Goal: Complete Application Form: Complete application form

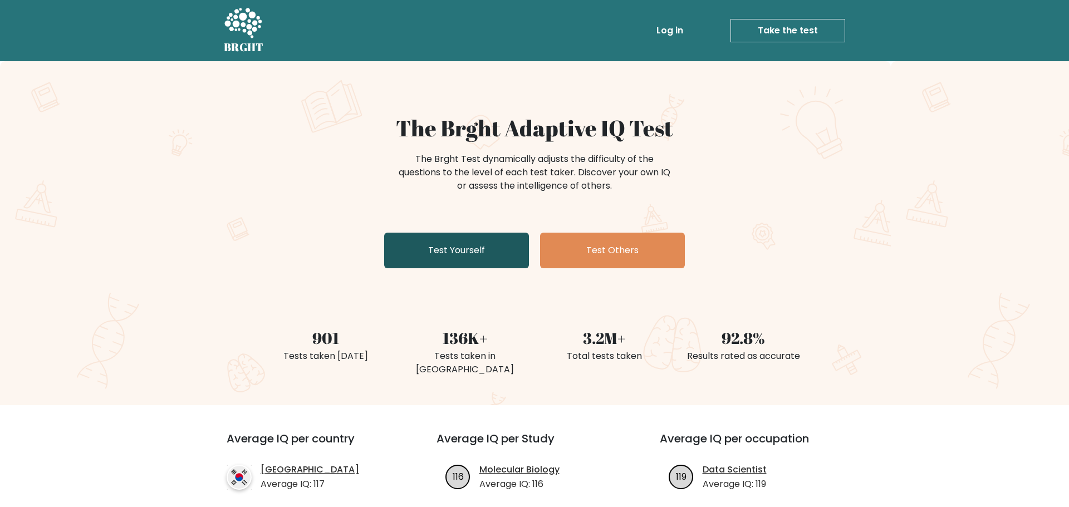
click at [472, 243] on link "Test Yourself" at bounding box center [456, 251] width 145 height 36
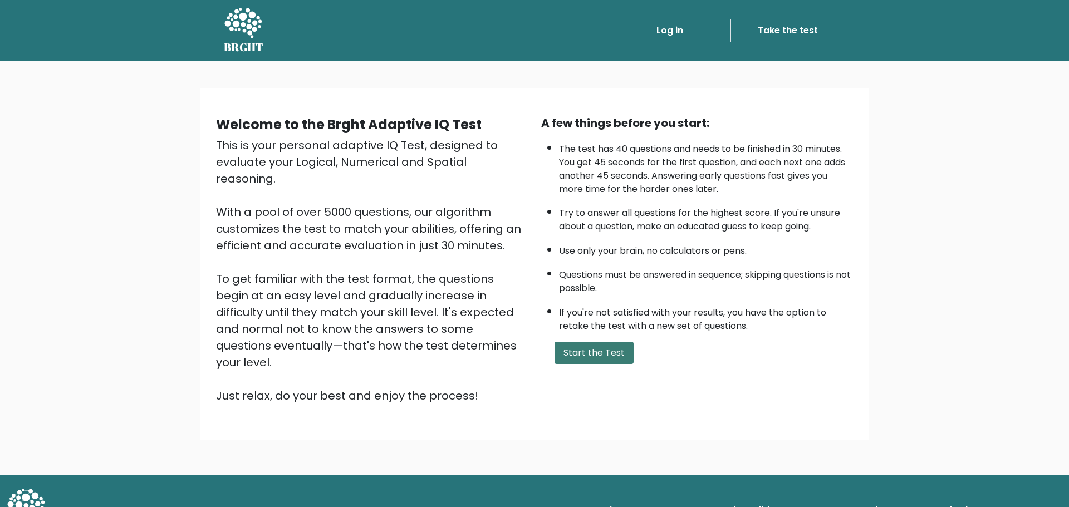
click at [584, 355] on button "Start the Test" at bounding box center [593, 353] width 79 height 22
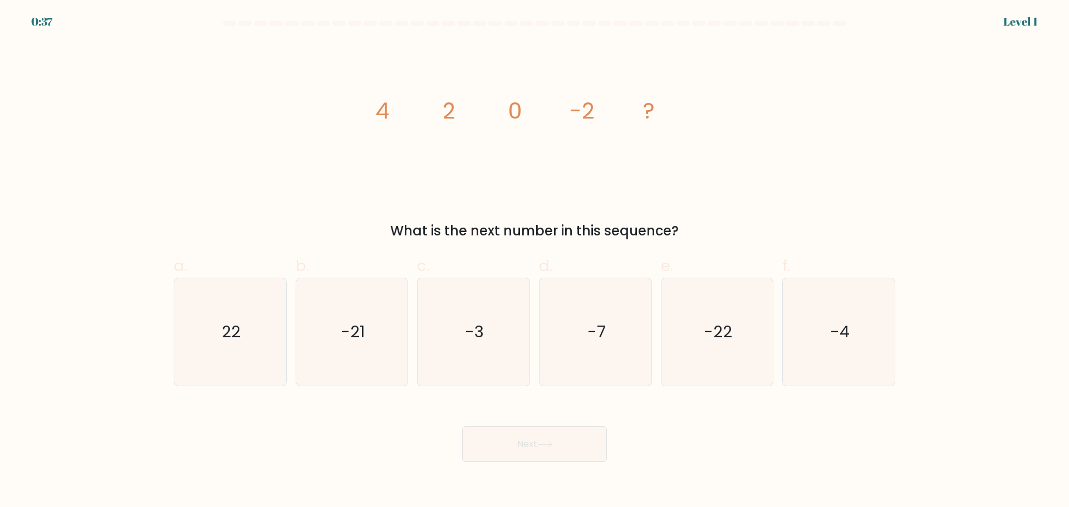
click at [578, 117] on tspan "-2" at bounding box center [582, 110] width 25 height 31
click at [848, 353] on icon "-4" at bounding box center [838, 331] width 107 height 107
click at [535, 261] on input "f. -4" at bounding box center [534, 257] width 1 height 7
radio input "true"
click at [580, 441] on button "Next" at bounding box center [534, 444] width 145 height 36
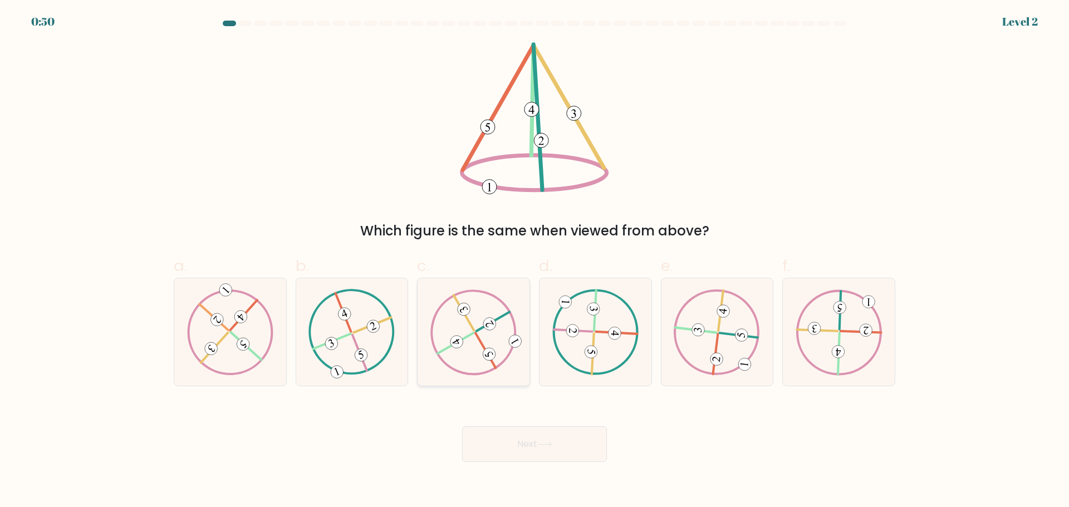
click at [493, 346] on icon at bounding box center [473, 332] width 87 height 86
click at [534, 261] on input "c." at bounding box center [534, 257] width 1 height 7
radio input "true"
click at [527, 441] on button "Next" at bounding box center [534, 444] width 145 height 36
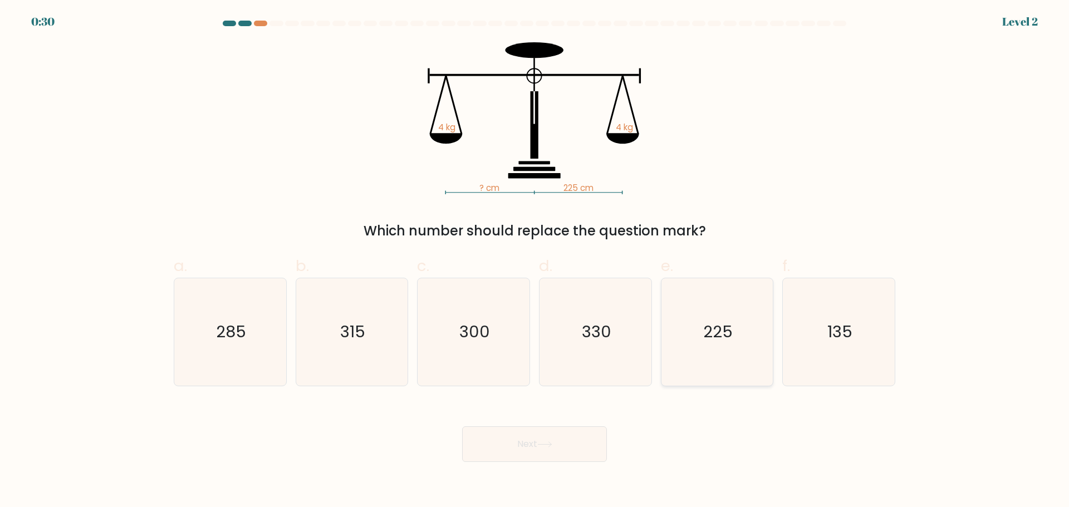
click at [691, 345] on icon "225" at bounding box center [716, 331] width 107 height 107
click at [535, 261] on input "e. 225" at bounding box center [534, 257] width 1 height 7
radio input "true"
click at [541, 439] on button "Next" at bounding box center [534, 444] width 145 height 36
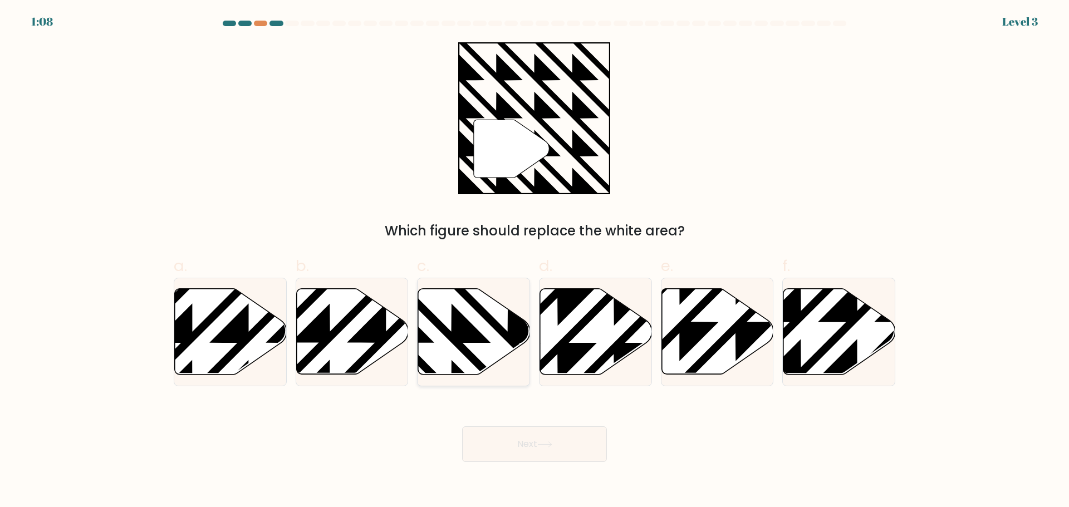
drag, startPoint x: 487, startPoint y: 333, endPoint x: 492, endPoint y: 305, distance: 28.3
click at [492, 305] on icon at bounding box center [474, 331] width 112 height 86
click at [534, 261] on input "c." at bounding box center [534, 257] width 1 height 7
radio input "true"
click at [507, 433] on button "Next" at bounding box center [534, 444] width 145 height 36
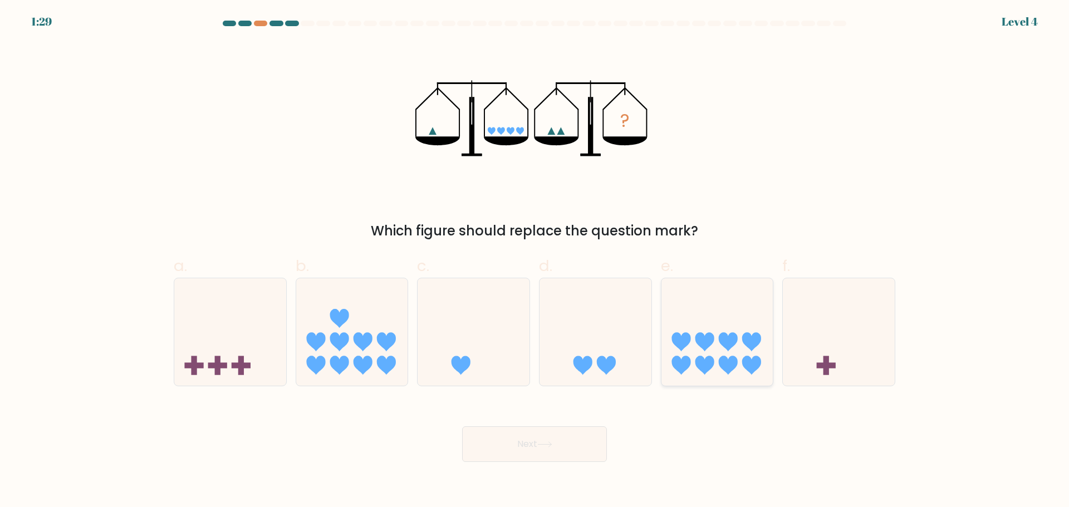
click at [735, 333] on icon at bounding box center [728, 341] width 19 height 19
click at [535, 261] on input "e." at bounding box center [534, 257] width 1 height 7
radio input "true"
click at [588, 451] on button "Next" at bounding box center [534, 444] width 145 height 36
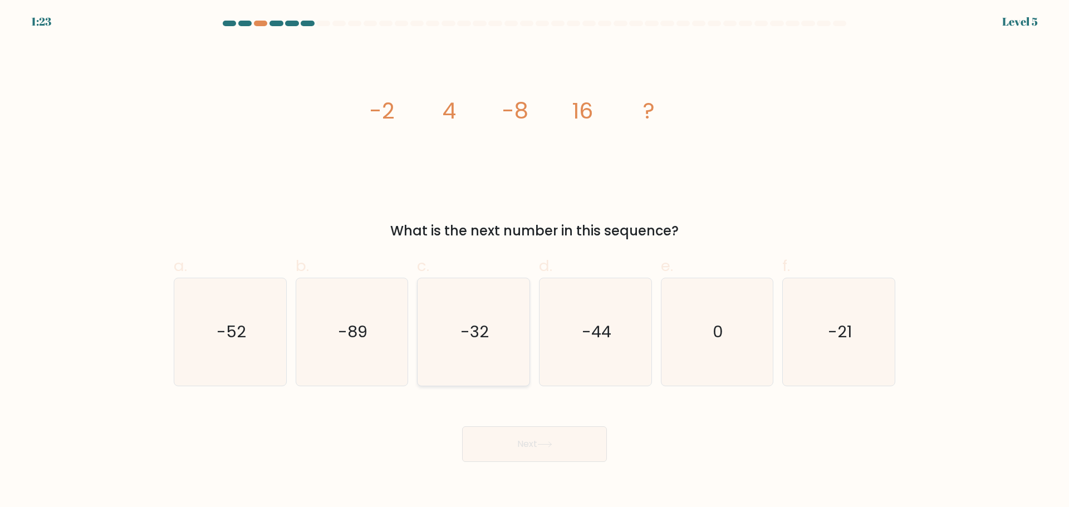
click at [510, 359] on icon "-32" at bounding box center [473, 331] width 107 height 107
click at [534, 261] on input "c. -32" at bounding box center [534, 257] width 1 height 7
radio input "true"
click at [563, 441] on button "Next" at bounding box center [534, 444] width 145 height 36
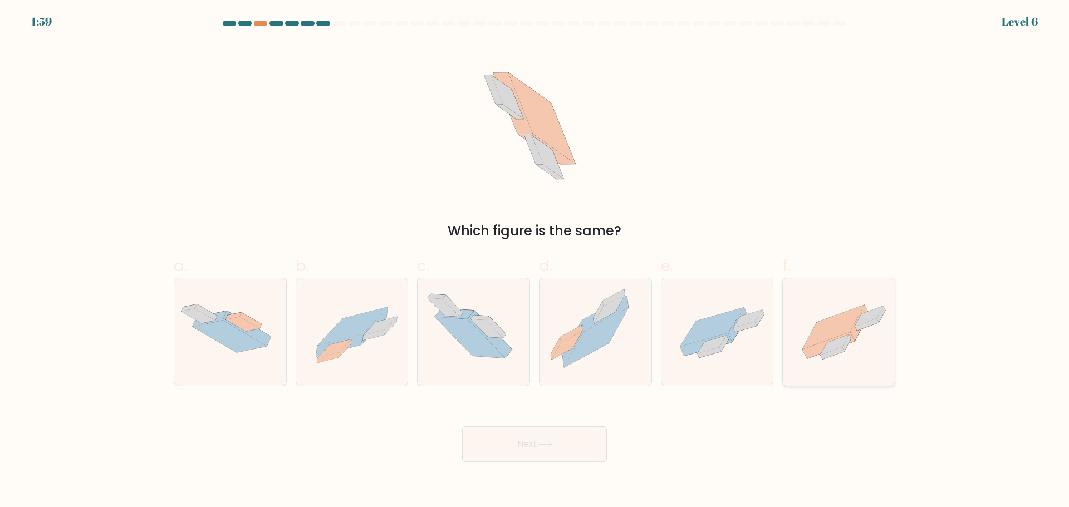
click at [868, 337] on icon at bounding box center [839, 332] width 112 height 84
click at [535, 261] on input "f." at bounding box center [534, 257] width 1 height 7
radio input "true"
click at [594, 455] on button "Next" at bounding box center [534, 444] width 145 height 36
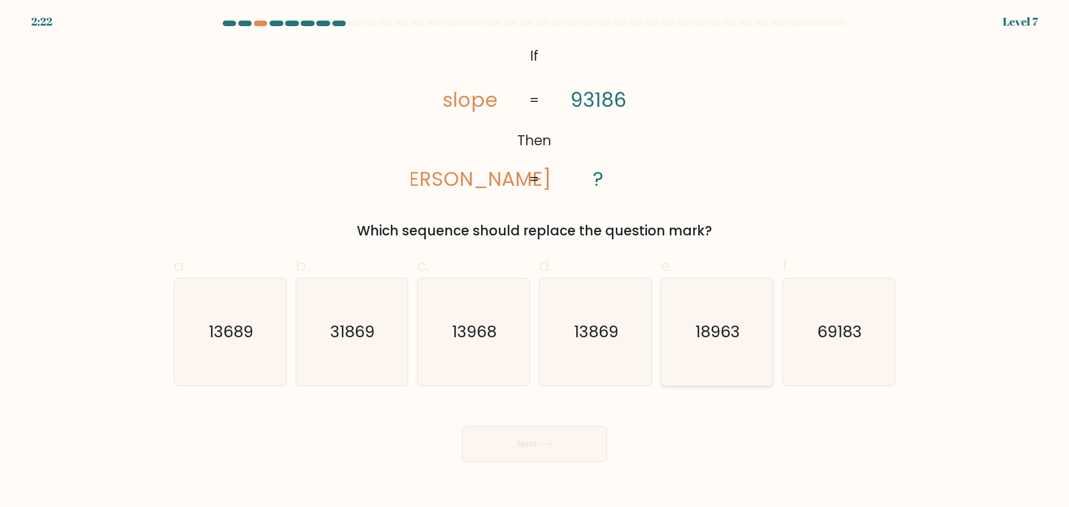
click at [742, 317] on icon "18963" at bounding box center [716, 331] width 107 height 107
click at [535, 261] on input "e. 18963" at bounding box center [534, 257] width 1 height 7
radio input "true"
click at [573, 450] on button "Next" at bounding box center [534, 444] width 145 height 36
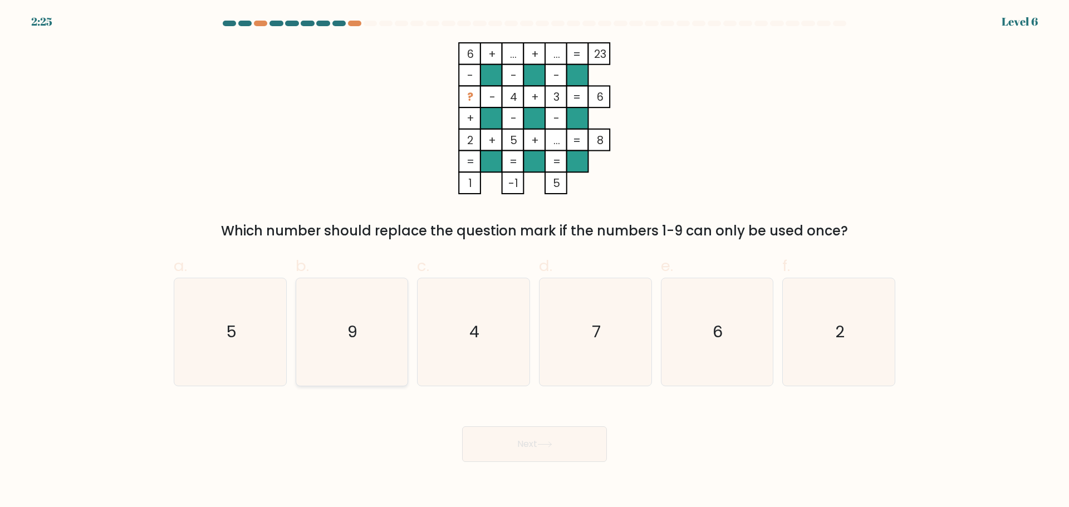
click at [362, 335] on icon "9" at bounding box center [351, 331] width 107 height 107
click at [534, 261] on input "b. 9" at bounding box center [534, 257] width 1 height 7
radio input "true"
click at [575, 299] on icon "7" at bounding box center [595, 331] width 107 height 107
click at [535, 261] on input "d. 7" at bounding box center [534, 257] width 1 height 7
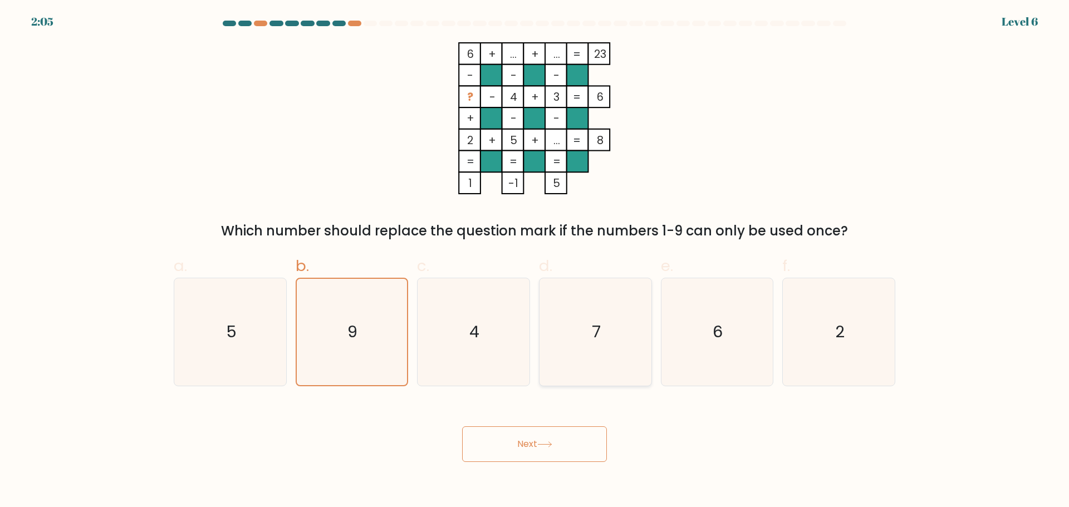
radio input "true"
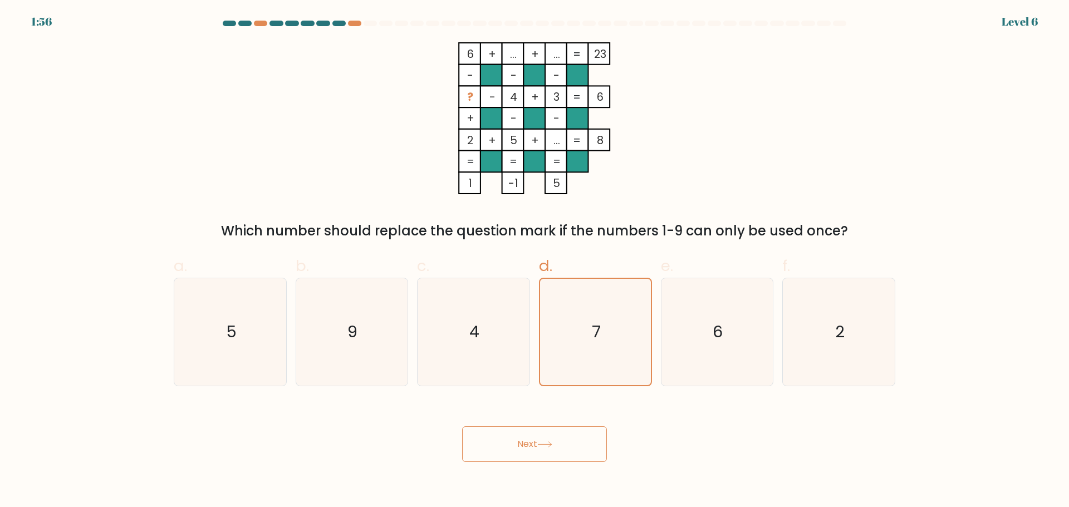
click at [549, 455] on button "Next" at bounding box center [534, 444] width 145 height 36
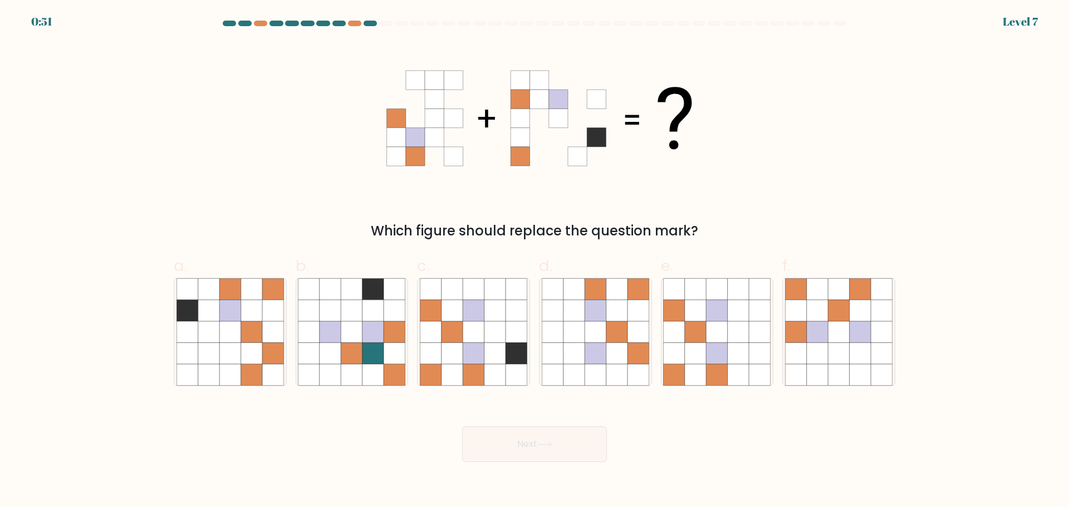
click at [593, 142] on icon at bounding box center [596, 137] width 19 height 19
click at [480, 328] on icon at bounding box center [473, 331] width 21 height 21
click at [534, 261] on input "c." at bounding box center [534, 257] width 1 height 7
radio input "true"
click at [513, 440] on button "Next" at bounding box center [534, 444] width 145 height 36
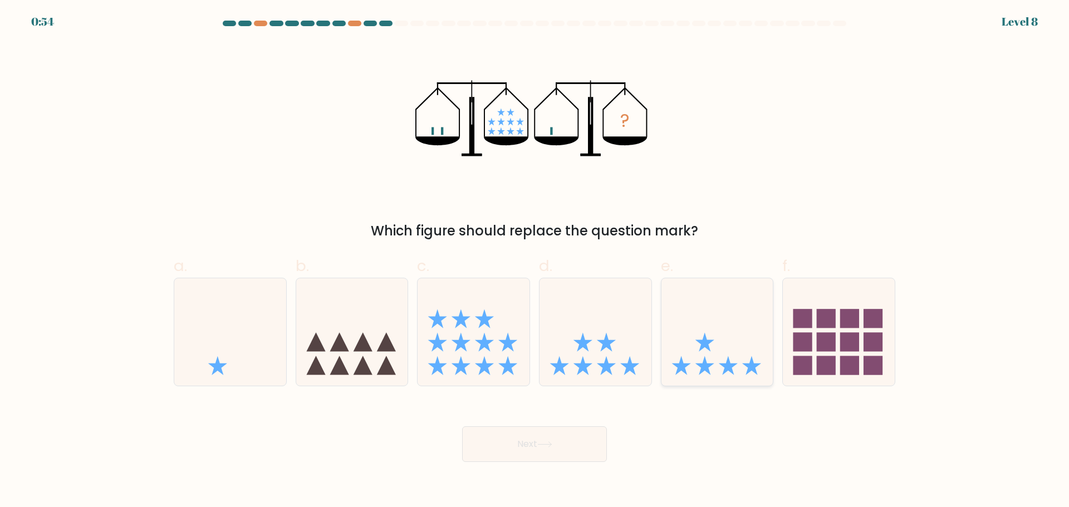
click at [739, 345] on icon at bounding box center [717, 332] width 112 height 92
click at [535, 261] on input "e." at bounding box center [534, 257] width 1 height 7
radio input "true"
click at [568, 439] on button "Next" at bounding box center [534, 444] width 145 height 36
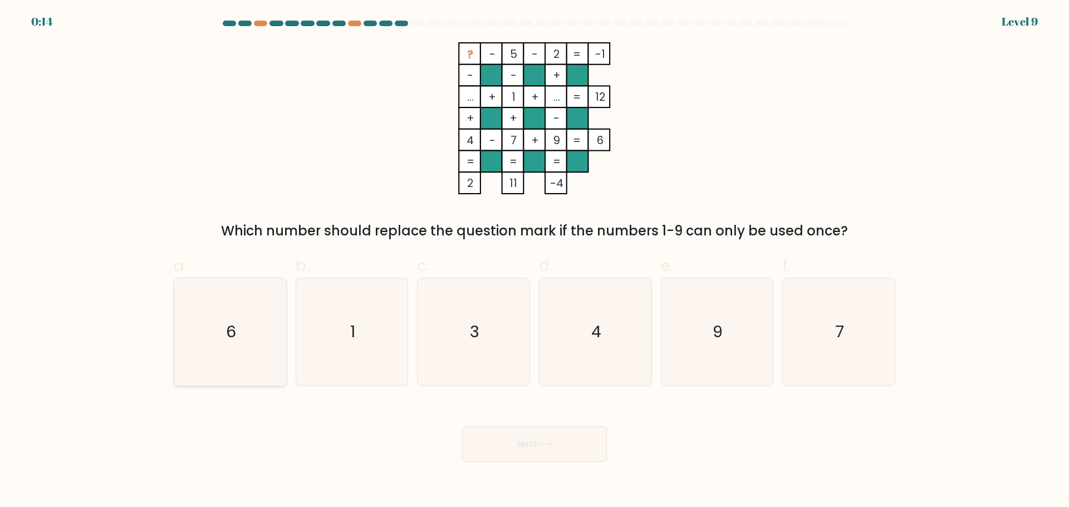
click at [213, 313] on icon "6" at bounding box center [229, 331] width 107 height 107
click at [534, 261] on input "a. 6" at bounding box center [534, 257] width 1 height 7
radio input "true"
click at [494, 440] on button "Next" at bounding box center [534, 444] width 145 height 36
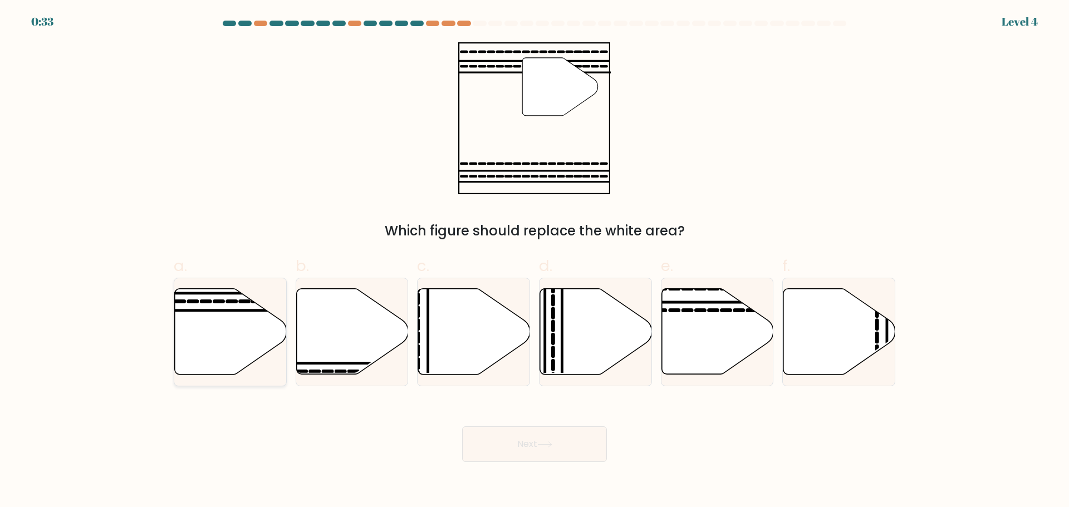
click at [232, 313] on icon at bounding box center [231, 331] width 112 height 86
click at [534, 261] on input "a." at bounding box center [534, 257] width 1 height 7
radio input "true"
click at [533, 429] on button "Next" at bounding box center [534, 444] width 145 height 36
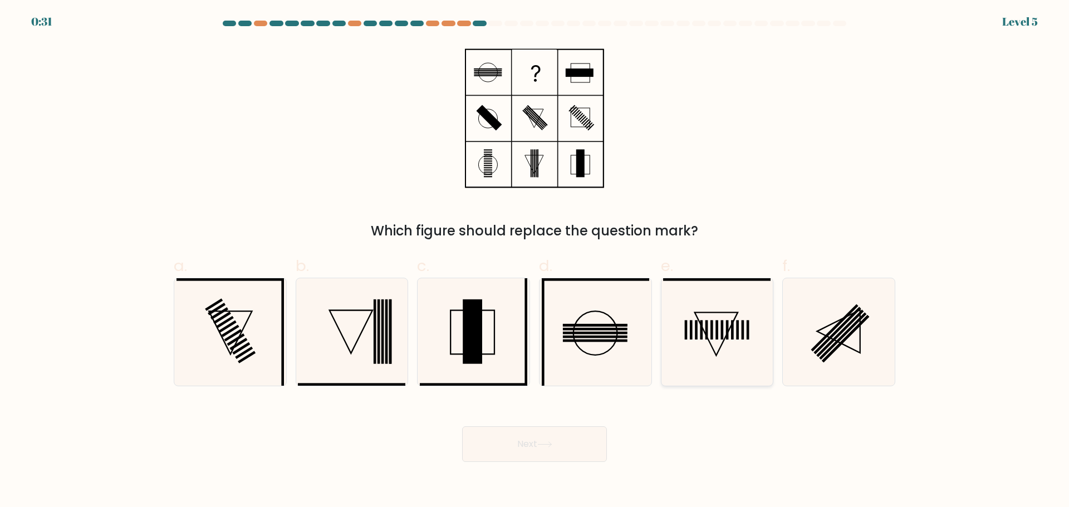
click at [718, 327] on rect at bounding box center [717, 329] width 3 height 19
click at [535, 261] on input "e." at bounding box center [534, 257] width 1 height 7
radio input "true"
click at [544, 450] on button "Next" at bounding box center [534, 444] width 145 height 36
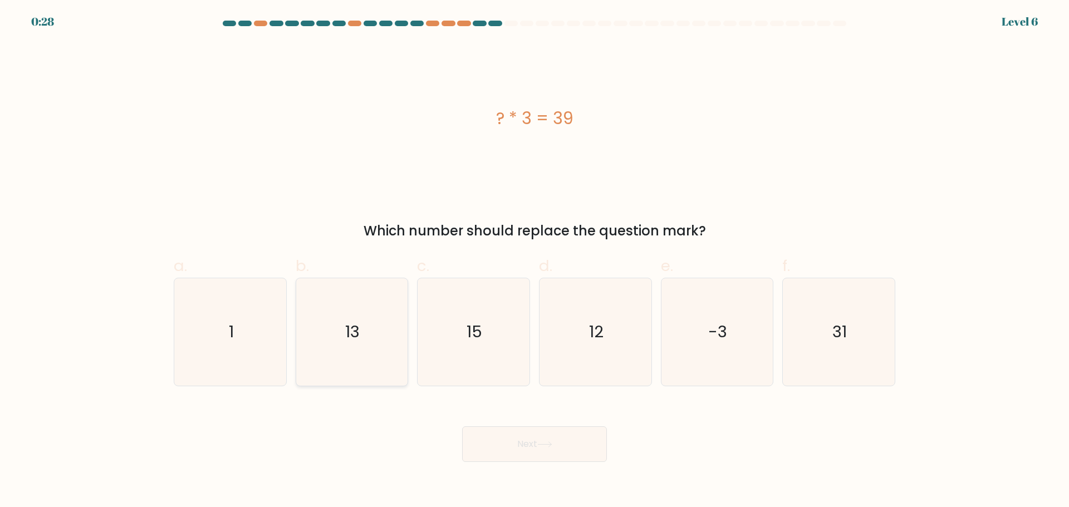
click at [385, 344] on icon "13" at bounding box center [351, 331] width 107 height 107
click at [534, 261] on input "b. 13" at bounding box center [534, 257] width 1 height 7
radio input "true"
click at [510, 450] on button "Next" at bounding box center [534, 444] width 145 height 36
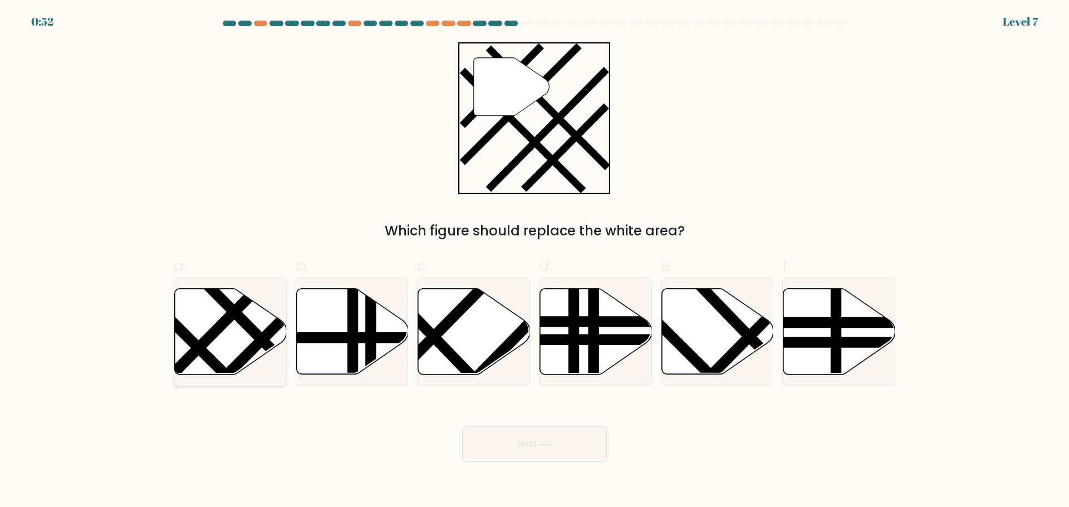
click at [246, 319] on line at bounding box center [285, 363] width 176 height 178
click at [534, 261] on input "a." at bounding box center [534, 257] width 1 height 7
radio input "true"
click at [488, 429] on button "Next" at bounding box center [534, 444] width 145 height 36
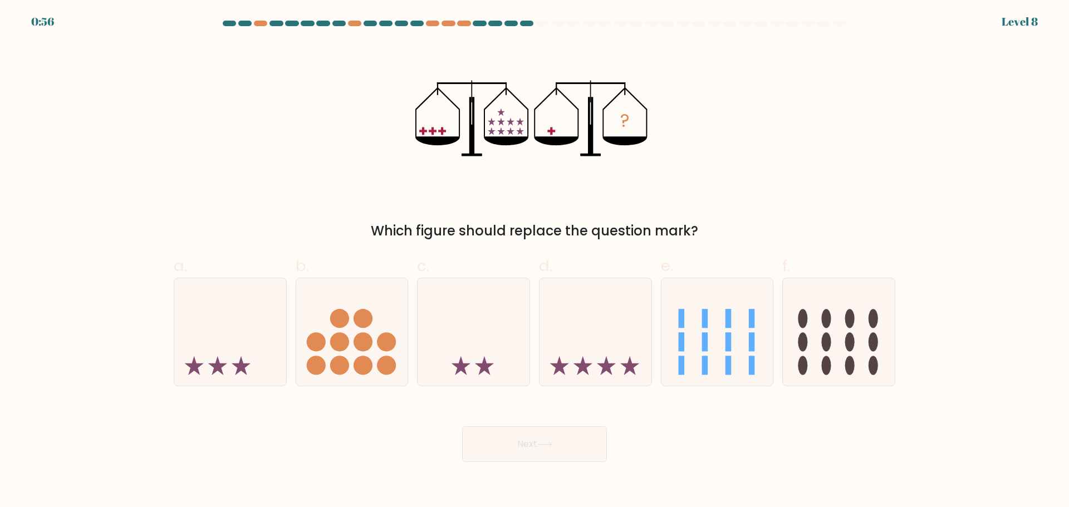
click at [826, 140] on div "? Which figure should replace the question mark?" at bounding box center [534, 141] width 735 height 199
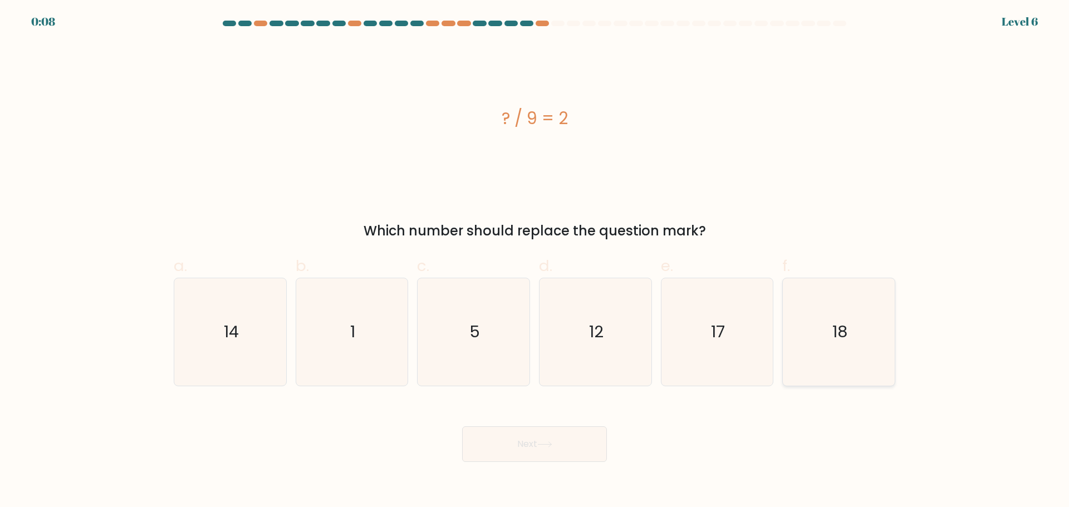
click at [815, 326] on icon "18" at bounding box center [838, 331] width 107 height 107
click at [535, 261] on input "f. 18" at bounding box center [534, 257] width 1 height 7
radio input "true"
click at [509, 448] on button "Next" at bounding box center [534, 444] width 145 height 36
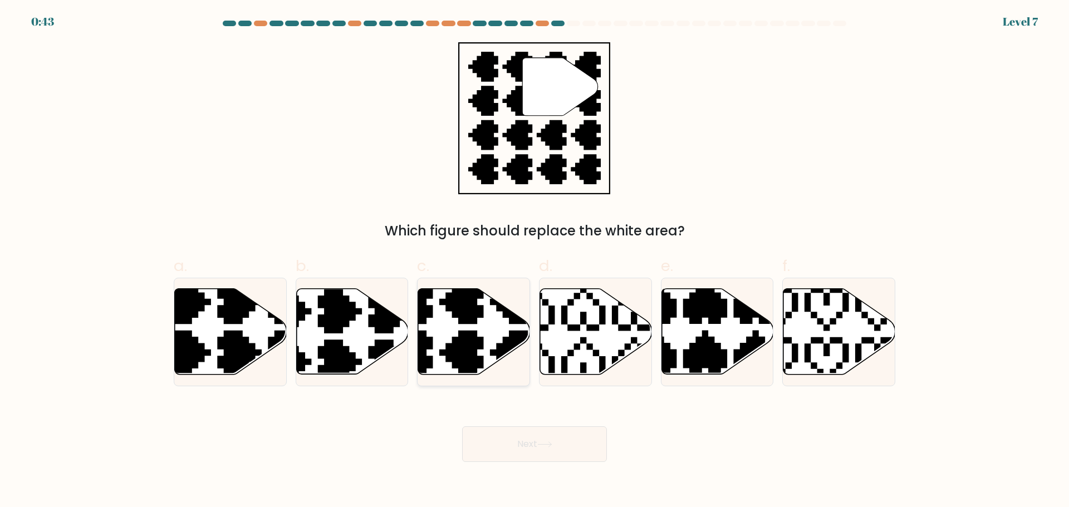
click at [462, 341] on icon at bounding box center [436, 377] width 197 height 197
click at [534, 261] on input "c." at bounding box center [534, 257] width 1 height 7
radio input "true"
click at [574, 446] on button "Next" at bounding box center [534, 444] width 145 height 36
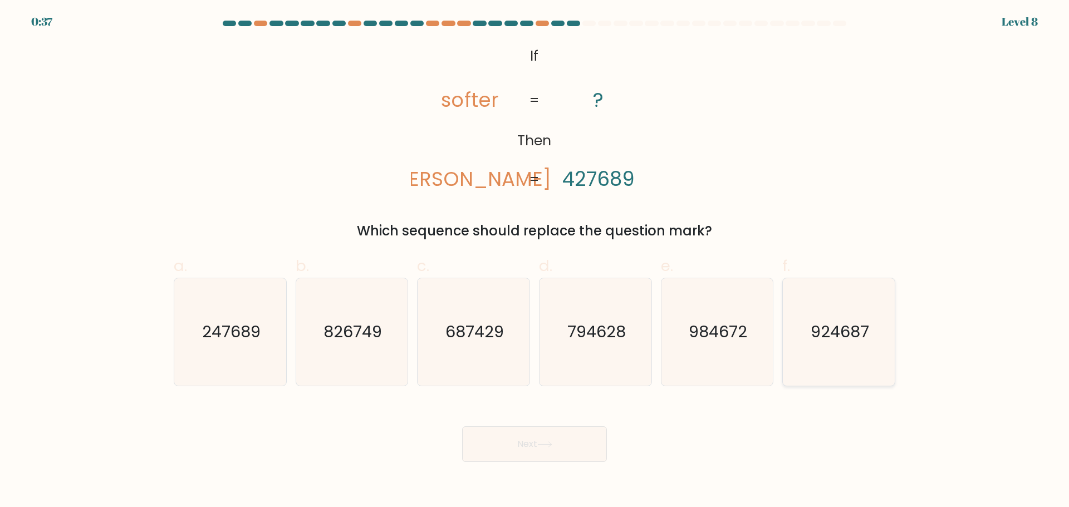
click at [808, 346] on icon "924687" at bounding box center [838, 331] width 107 height 107
click at [535, 261] on input "f. 924687" at bounding box center [534, 257] width 1 height 7
radio input "true"
click at [556, 441] on button "Next" at bounding box center [534, 444] width 145 height 36
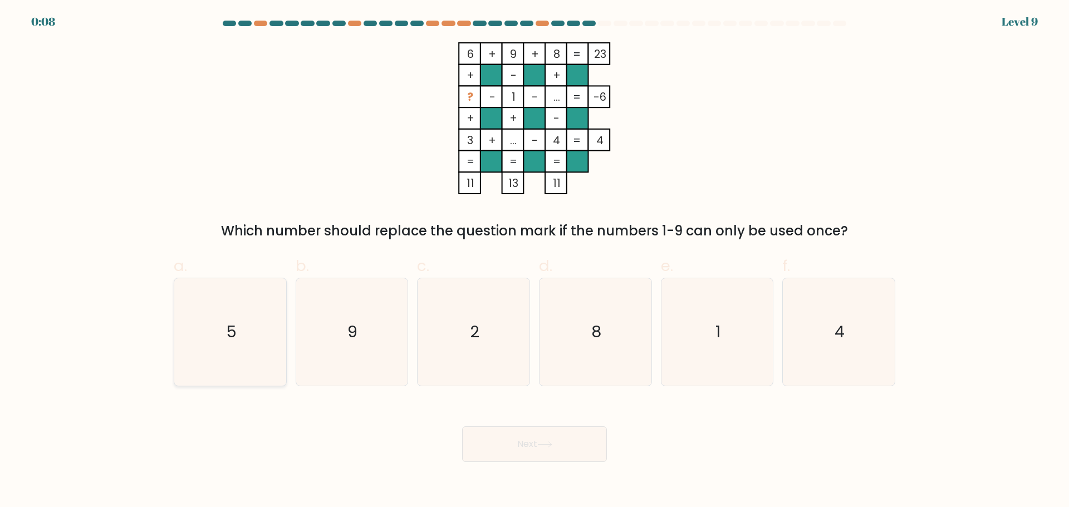
click at [236, 337] on text "5" at bounding box center [231, 332] width 11 height 22
click at [534, 261] on input "a. 5" at bounding box center [534, 257] width 1 height 7
radio input "true"
click at [580, 446] on button "Next" at bounding box center [534, 444] width 145 height 36
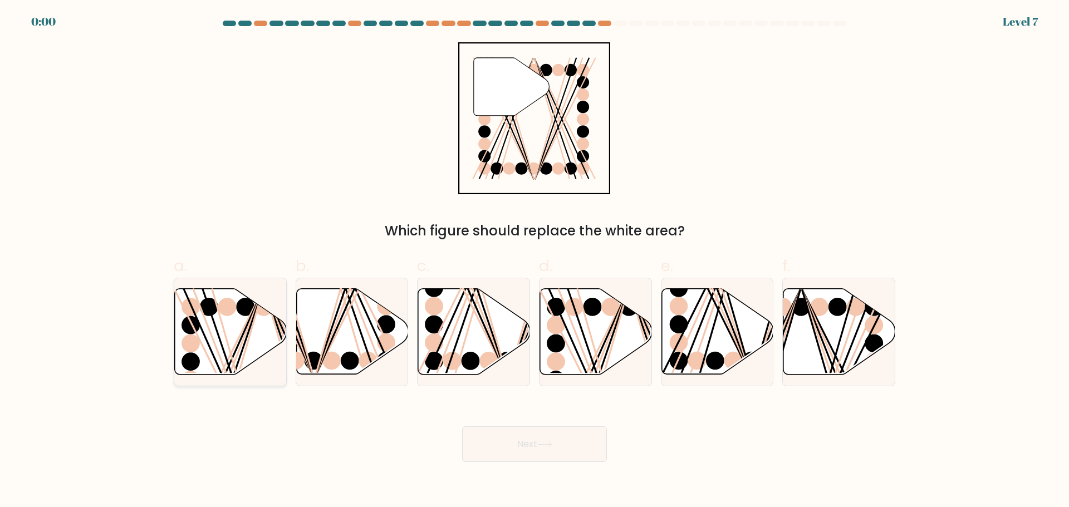
click at [216, 333] on icon at bounding box center [231, 331] width 112 height 86
click at [534, 261] on input "a." at bounding box center [534, 257] width 1 height 7
radio input "true"
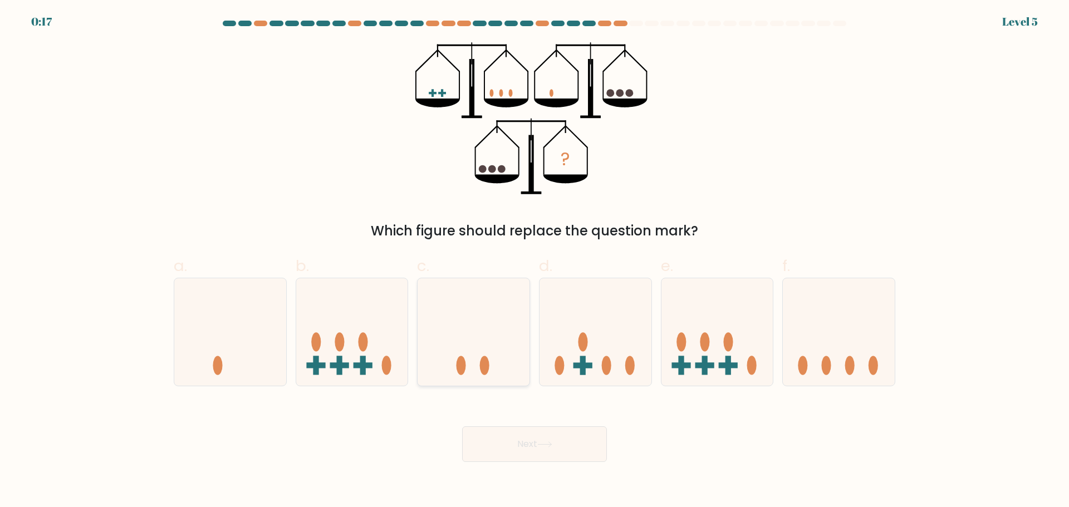
click at [506, 332] on icon at bounding box center [474, 332] width 112 height 92
click at [534, 261] on input "c." at bounding box center [534, 257] width 1 height 7
radio input "true"
click at [524, 437] on button "Next" at bounding box center [534, 444] width 145 height 36
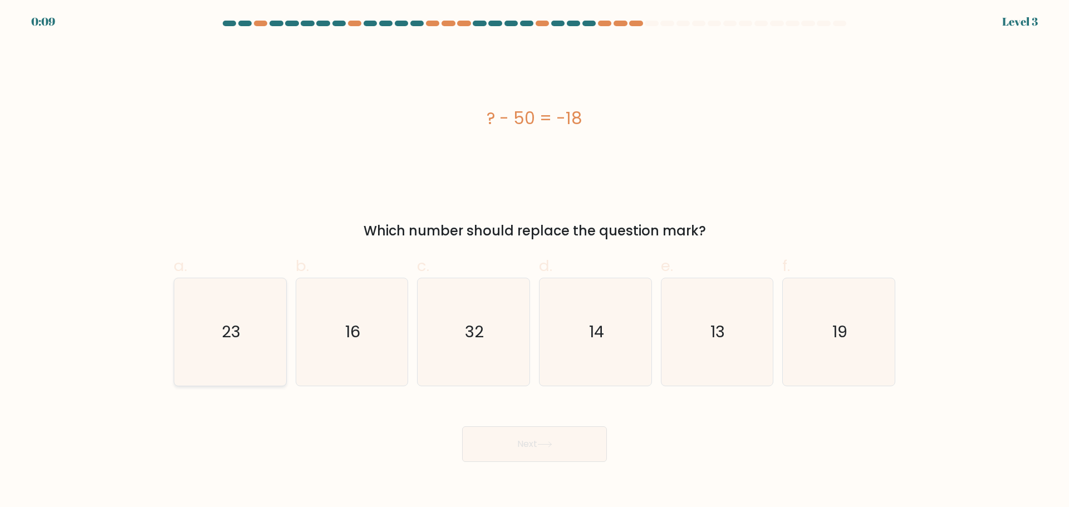
click at [218, 356] on icon "23" at bounding box center [229, 331] width 107 height 107
click at [534, 261] on input "a. 23" at bounding box center [534, 257] width 1 height 7
radio input "true"
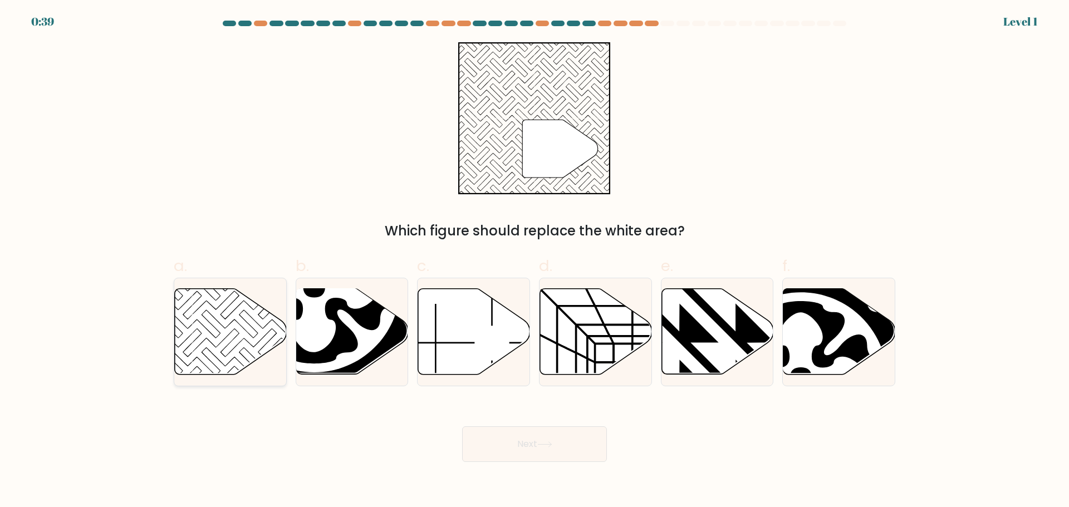
click at [205, 332] on icon at bounding box center [231, 331] width 112 height 86
click at [534, 261] on input "a." at bounding box center [534, 257] width 1 height 7
radio input "true"
click at [495, 431] on button "Next" at bounding box center [534, 444] width 145 height 36
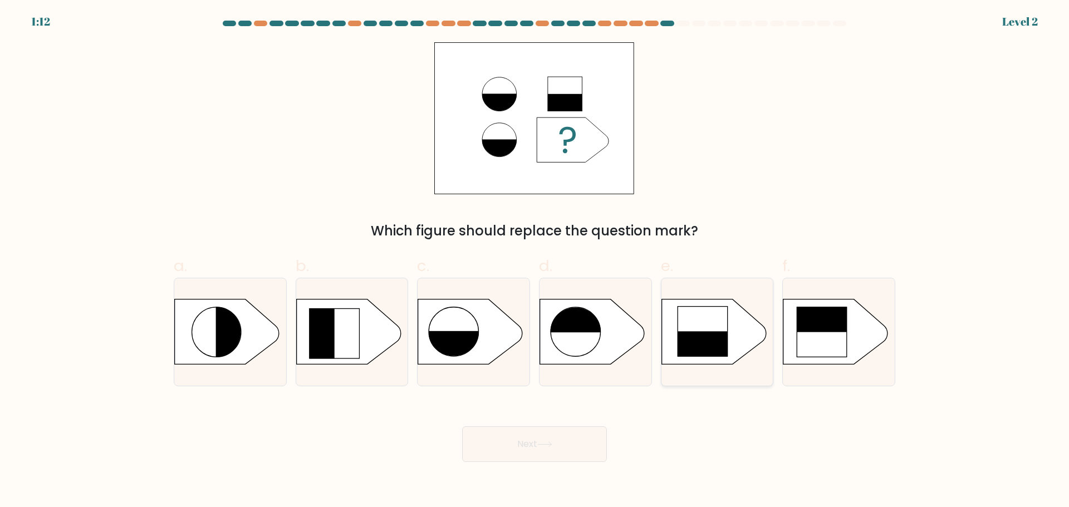
click at [704, 321] on rect at bounding box center [702, 331] width 51 height 51
click at [535, 261] on input "e." at bounding box center [534, 257] width 1 height 7
radio input "true"
click at [547, 441] on icon at bounding box center [544, 444] width 15 height 6
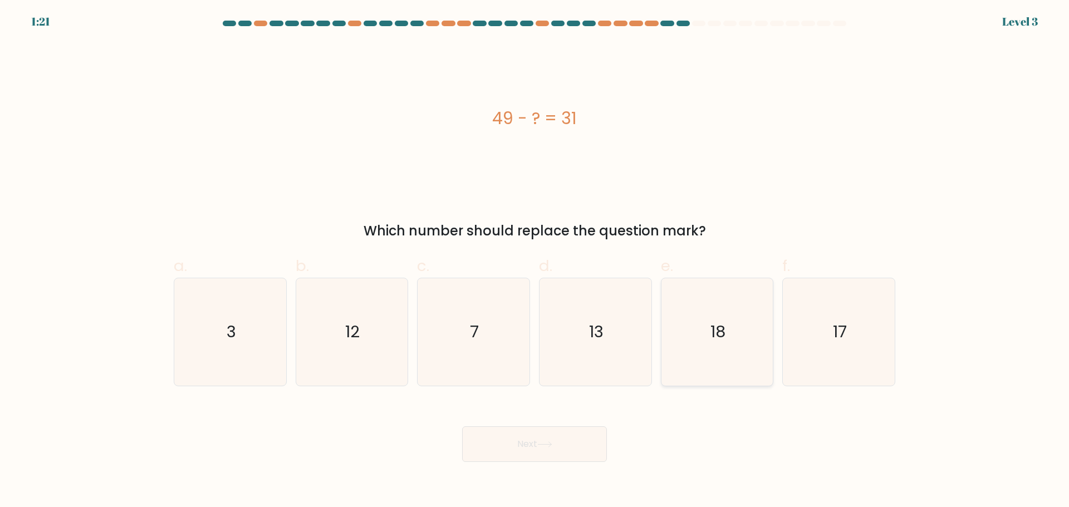
click at [701, 303] on icon "18" at bounding box center [716, 331] width 107 height 107
click at [535, 261] on input "e. 18" at bounding box center [534, 257] width 1 height 7
radio input "true"
click at [549, 441] on icon at bounding box center [544, 444] width 15 height 6
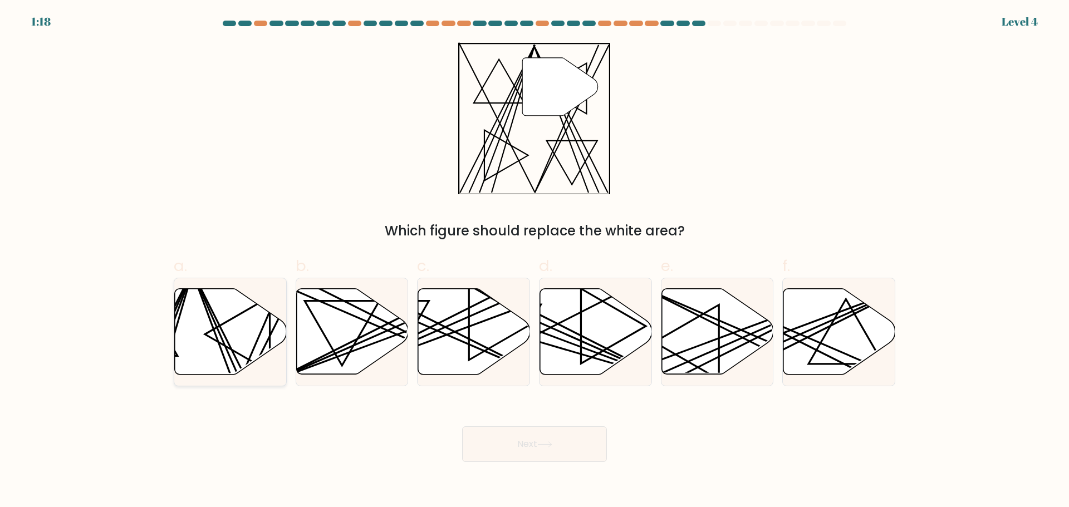
click at [212, 317] on line at bounding box center [240, 378] width 96 height 219
click at [534, 261] on input "a." at bounding box center [534, 257] width 1 height 7
radio input "true"
click at [543, 453] on button "Next" at bounding box center [534, 444] width 145 height 36
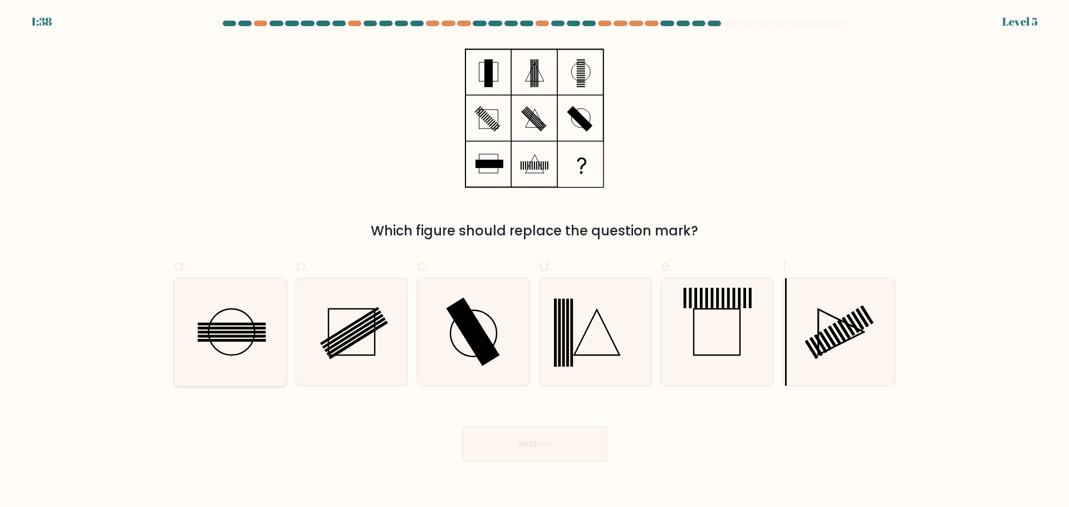
click at [263, 338] on icon at bounding box center [229, 331] width 107 height 107
click at [534, 261] on input "a." at bounding box center [534, 257] width 1 height 7
radio input "true"
click at [523, 441] on button "Next" at bounding box center [534, 444] width 145 height 36
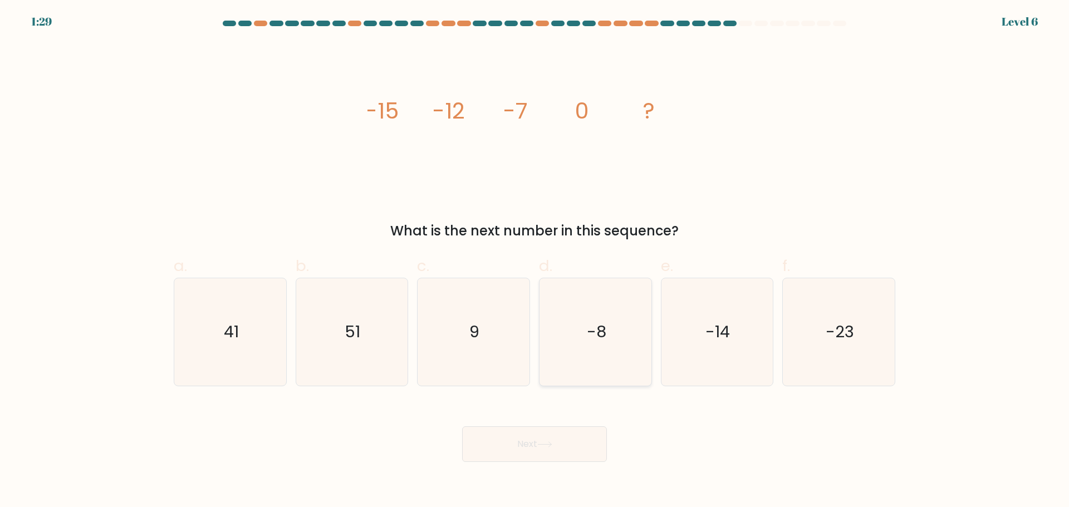
click at [597, 334] on text "-8" at bounding box center [596, 332] width 19 height 22
click at [535, 261] on input "d. -8" at bounding box center [534, 257] width 1 height 7
radio input "true"
click at [560, 444] on button "Next" at bounding box center [534, 444] width 145 height 36
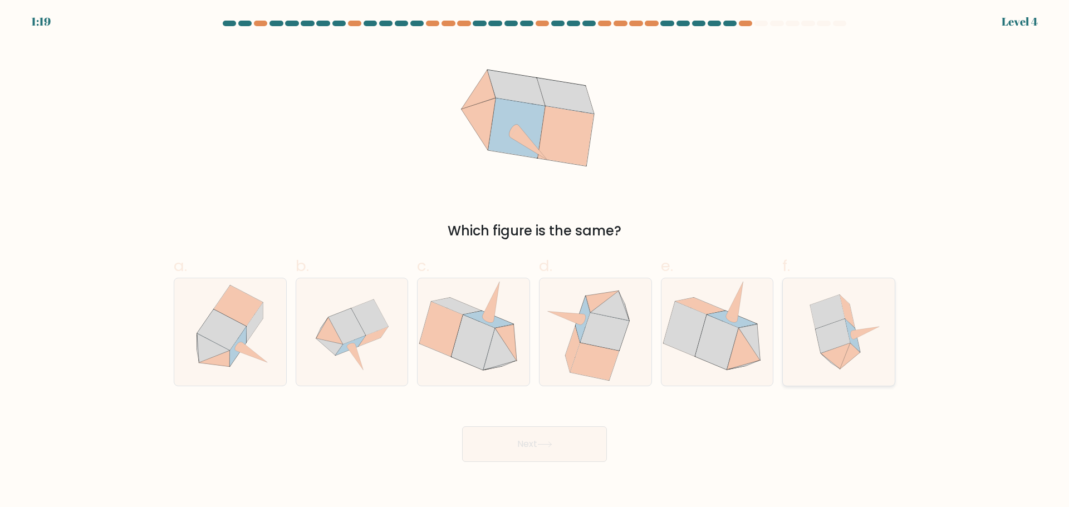
click at [831, 329] on icon at bounding box center [832, 336] width 35 height 34
click at [535, 261] on input "f." at bounding box center [534, 257] width 1 height 7
radio input "true"
click at [578, 449] on button "Next" at bounding box center [534, 444] width 145 height 36
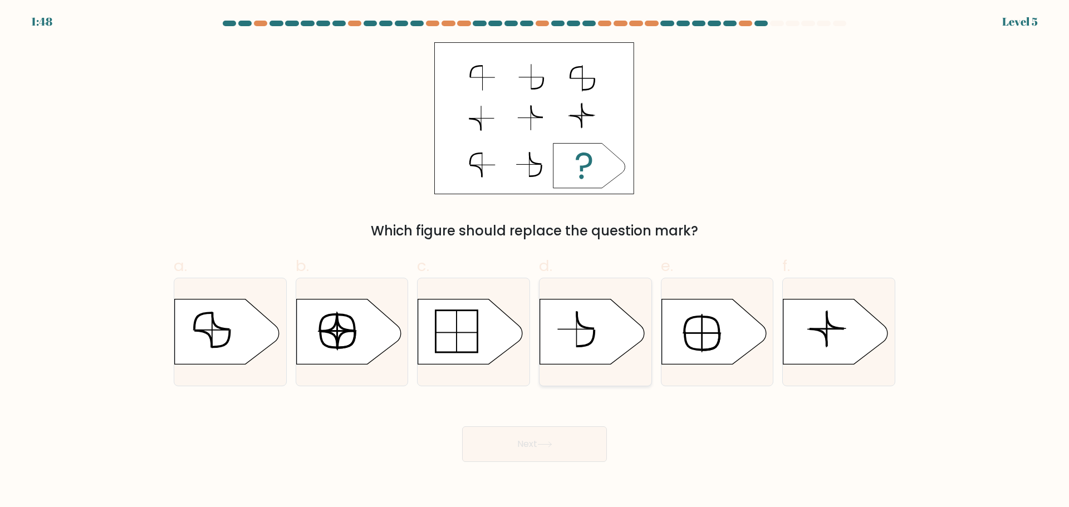
click at [617, 340] on icon at bounding box center [592, 331] width 105 height 65
click at [535, 261] on input "d." at bounding box center [534, 257] width 1 height 7
radio input "true"
click at [561, 442] on button "Next" at bounding box center [534, 444] width 145 height 36
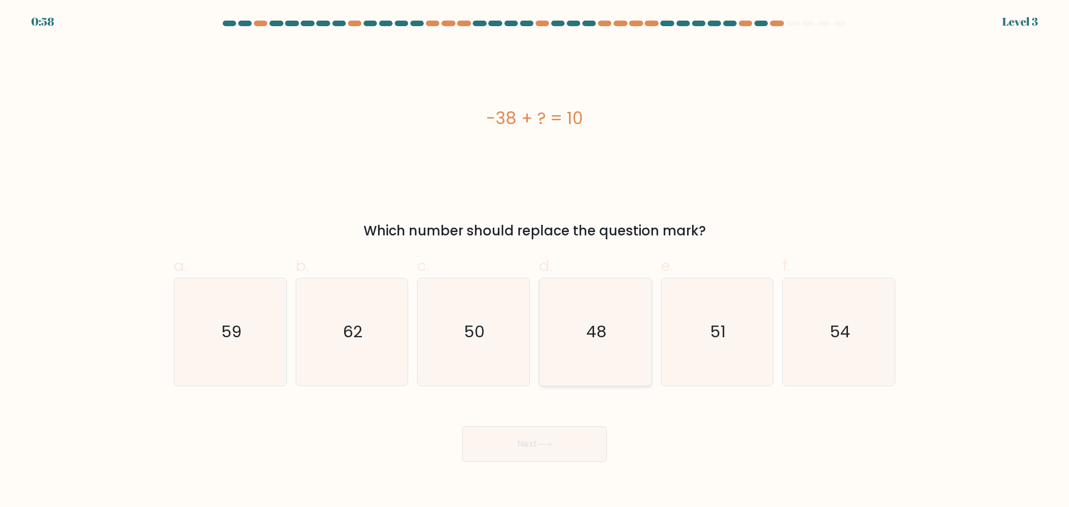
click at [602, 351] on icon "48" at bounding box center [595, 331] width 107 height 107
click at [535, 261] on input "d. 48" at bounding box center [534, 257] width 1 height 7
radio input "true"
click at [536, 438] on button "Next" at bounding box center [534, 444] width 145 height 36
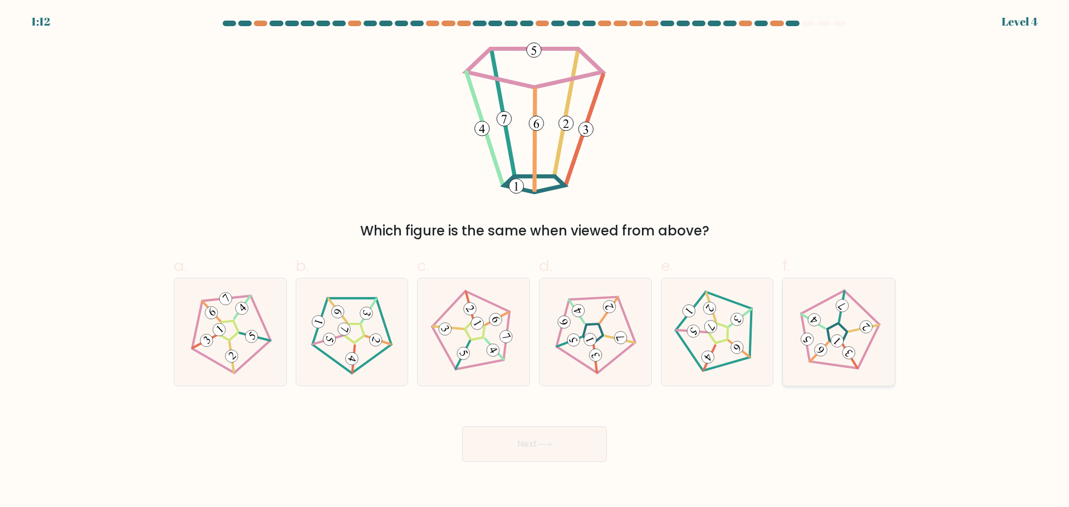
click at [831, 337] on icon at bounding box center [839, 332] width 86 height 86
click at [535, 261] on input "f." at bounding box center [534, 257] width 1 height 7
radio input "true"
click at [534, 445] on button "Next" at bounding box center [534, 444] width 145 height 36
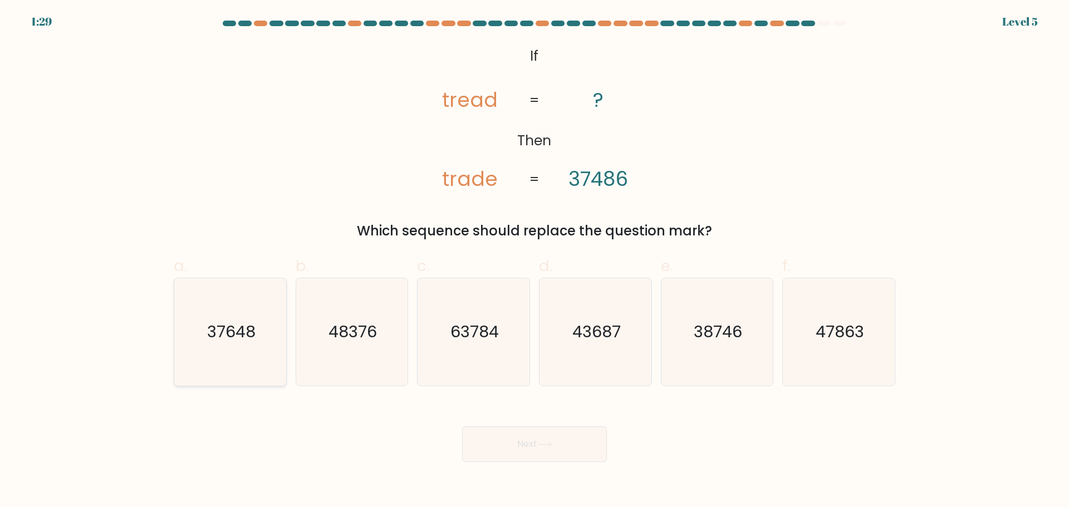
click at [250, 335] on text "37648" at bounding box center [231, 332] width 48 height 22
click at [534, 261] on input "a. 37648" at bounding box center [534, 257] width 1 height 7
radio input "true"
click at [572, 442] on button "Next" at bounding box center [534, 444] width 145 height 36
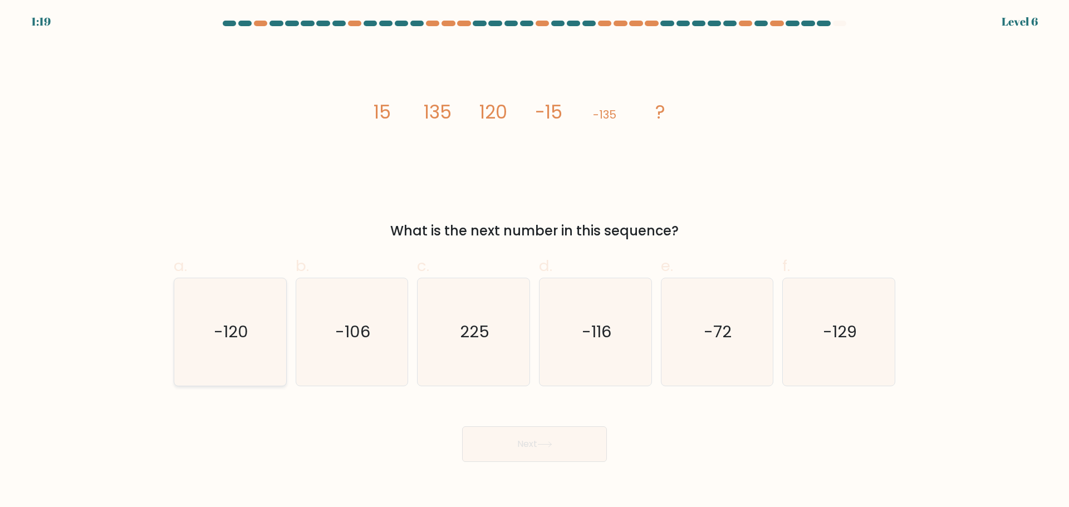
click at [262, 335] on icon "-120" at bounding box center [229, 331] width 107 height 107
click at [534, 261] on input "a. -120" at bounding box center [534, 257] width 1 height 7
radio input "true"
click at [490, 434] on button "Next" at bounding box center [534, 444] width 145 height 36
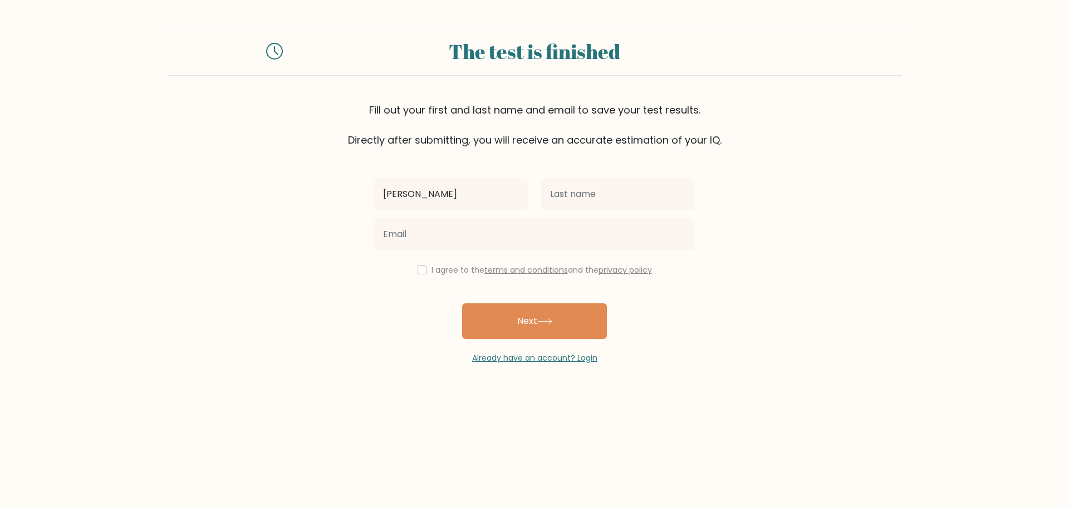
type input "[PERSON_NAME]"
click at [647, 193] on input "text" at bounding box center [618, 194] width 154 height 31
type input "[PERSON_NAME]"
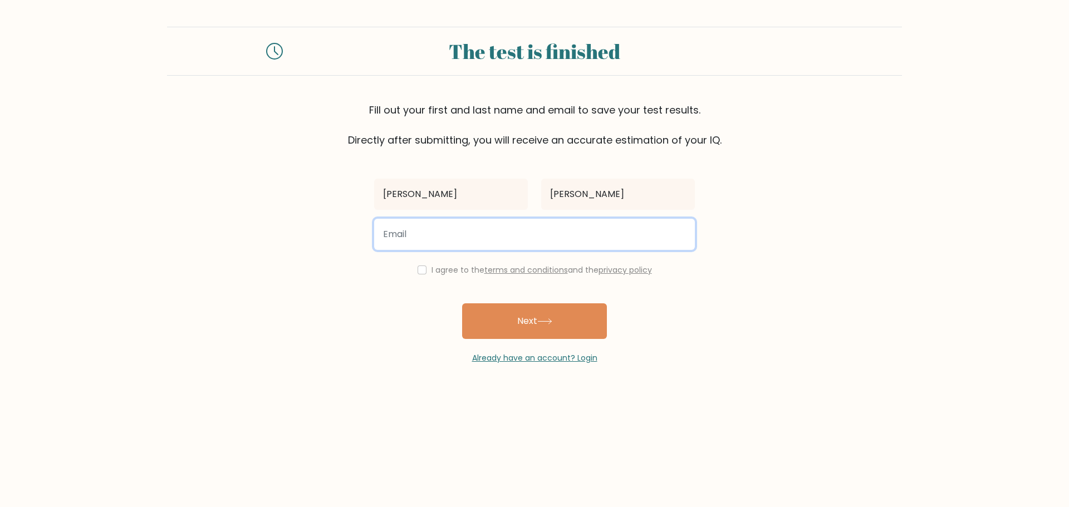
click at [488, 242] on input "email" at bounding box center [534, 234] width 321 height 31
click at [440, 244] on input "email" at bounding box center [534, 234] width 321 height 31
type input "juarezkris27@yahoo.com"
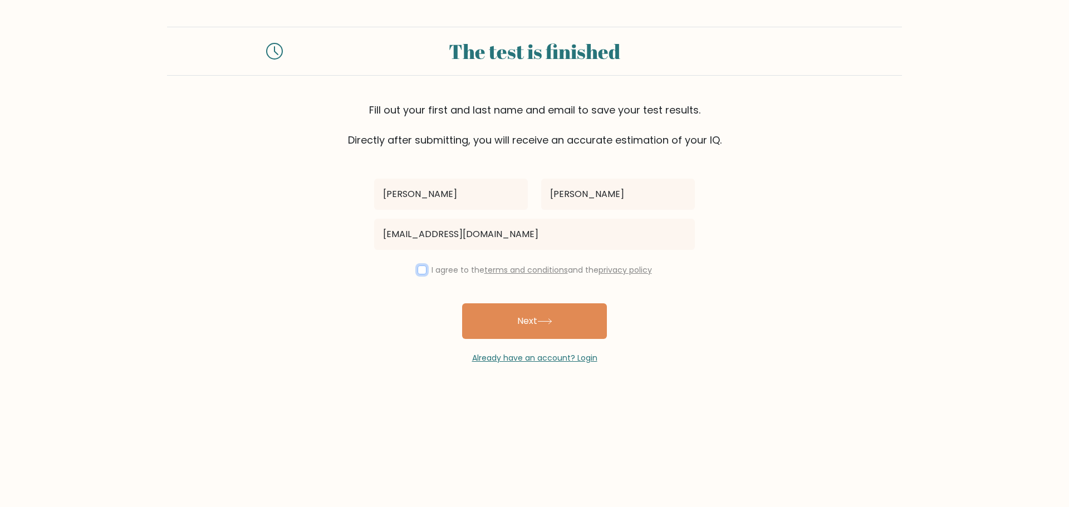
click at [422, 273] on input "checkbox" at bounding box center [422, 270] width 9 height 9
click at [532, 324] on button "Next" at bounding box center [534, 321] width 145 height 36
click at [421, 270] on input "checkbox" at bounding box center [422, 270] width 9 height 9
click at [419, 269] on input "checkbox" at bounding box center [422, 270] width 9 height 9
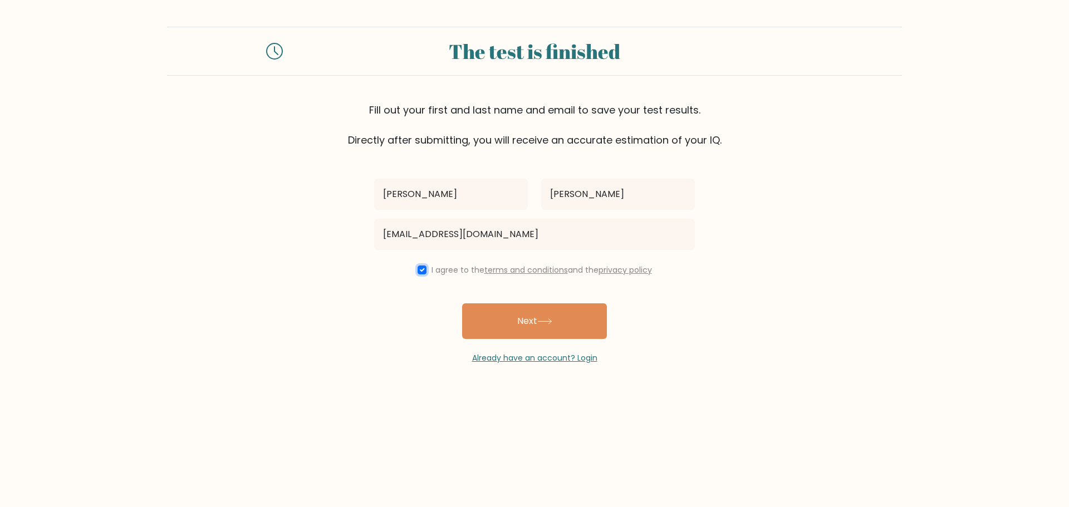
checkbox input "false"
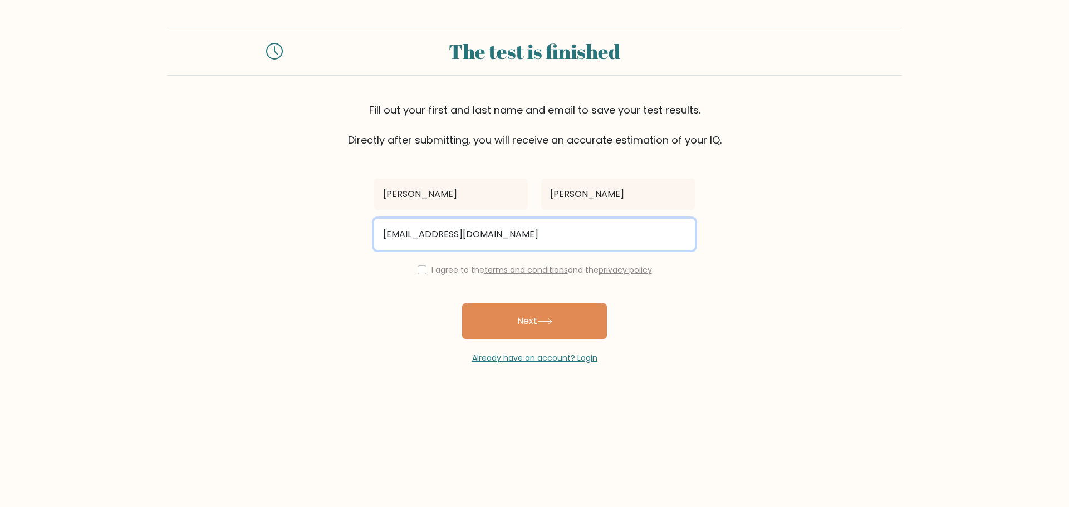
click at [507, 240] on input "juarezkris27@yahoo.com" at bounding box center [534, 234] width 321 height 31
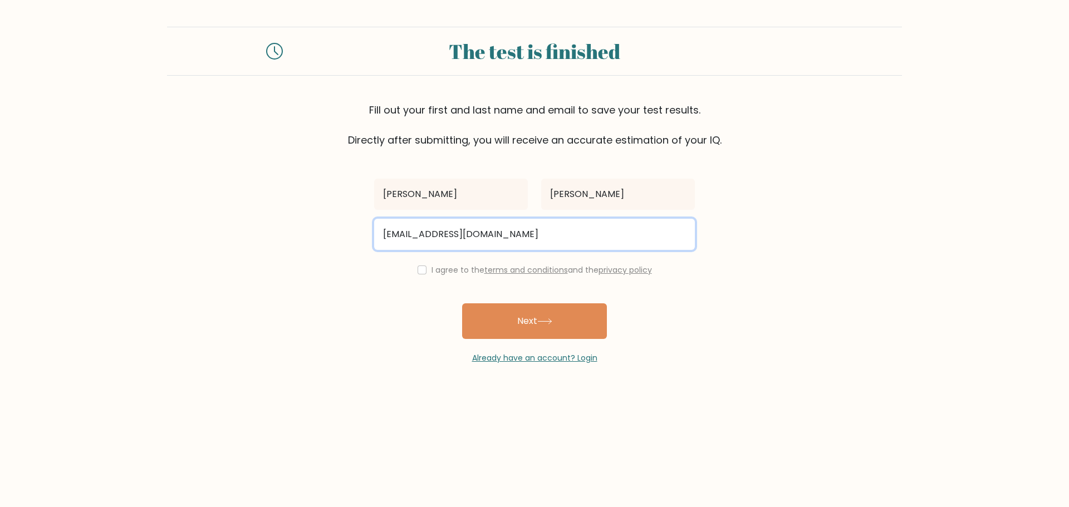
click at [507, 240] on input "juarezkris27@yahoo.com" at bounding box center [534, 234] width 321 height 31
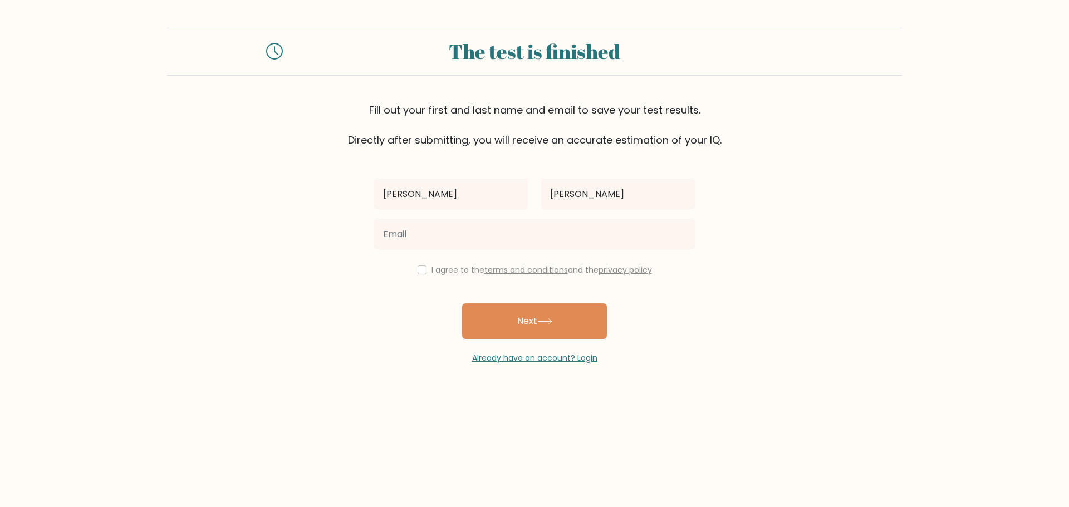
click at [485, 250] on div at bounding box center [534, 234] width 334 height 40
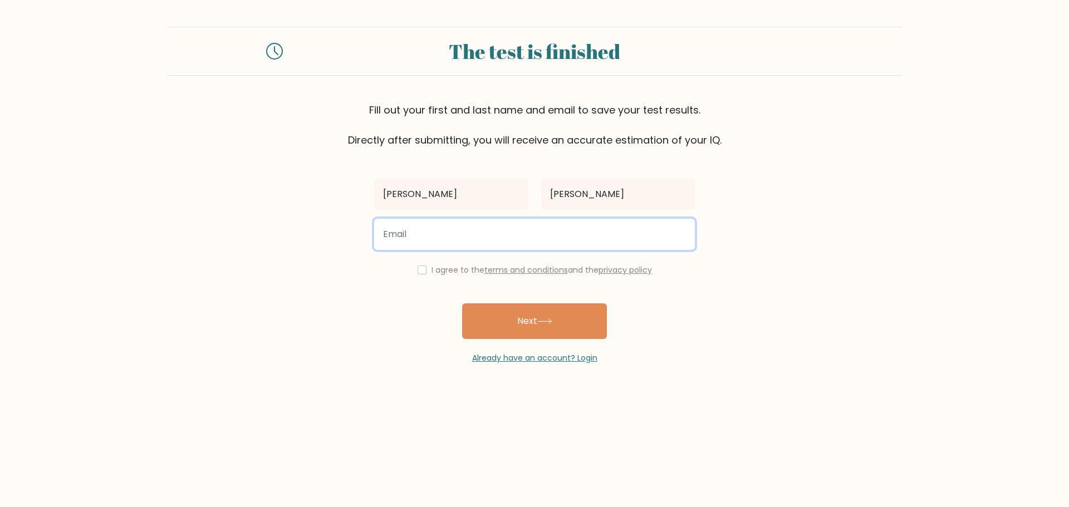
click at [478, 243] on input "email" at bounding box center [534, 234] width 321 height 31
type input "juarezkristina646@gmail.com"
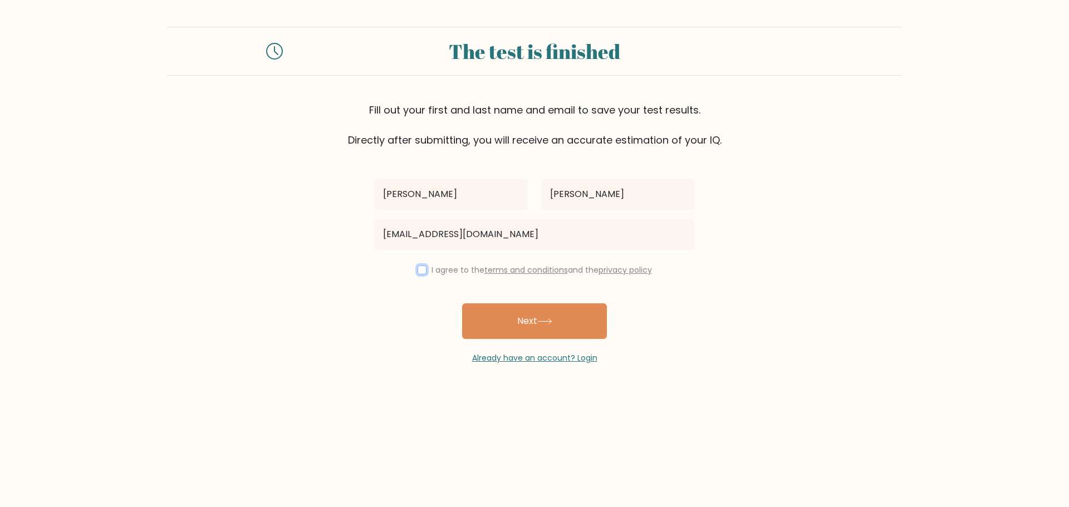
click at [420, 270] on input "checkbox" at bounding box center [422, 270] width 9 height 9
checkbox input "true"
click at [547, 317] on button "Next" at bounding box center [534, 321] width 145 height 36
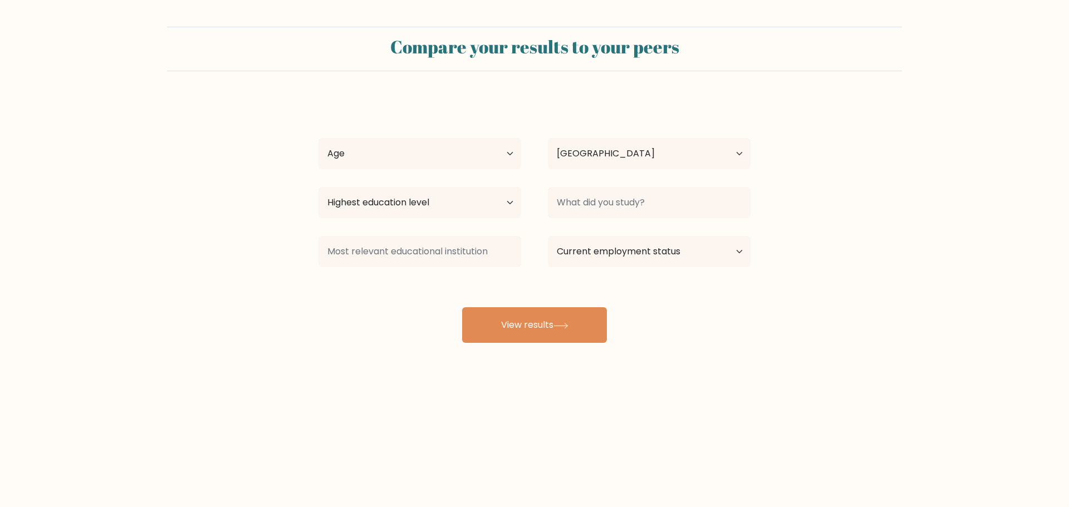
select select "US"
click at [508, 160] on select "Age Under [DEMOGRAPHIC_DATA] [DEMOGRAPHIC_DATA] [DEMOGRAPHIC_DATA] [DEMOGRAPHIC…" at bounding box center [419, 153] width 203 height 31
select select "25_34"
click at [318, 138] on select "Age Under [DEMOGRAPHIC_DATA] [DEMOGRAPHIC_DATA] [DEMOGRAPHIC_DATA] [DEMOGRAPHIC…" at bounding box center [419, 153] width 203 height 31
click at [467, 200] on select "Highest education level No schooling Primary Lower Secondary Upper Secondary Oc…" at bounding box center [419, 202] width 203 height 31
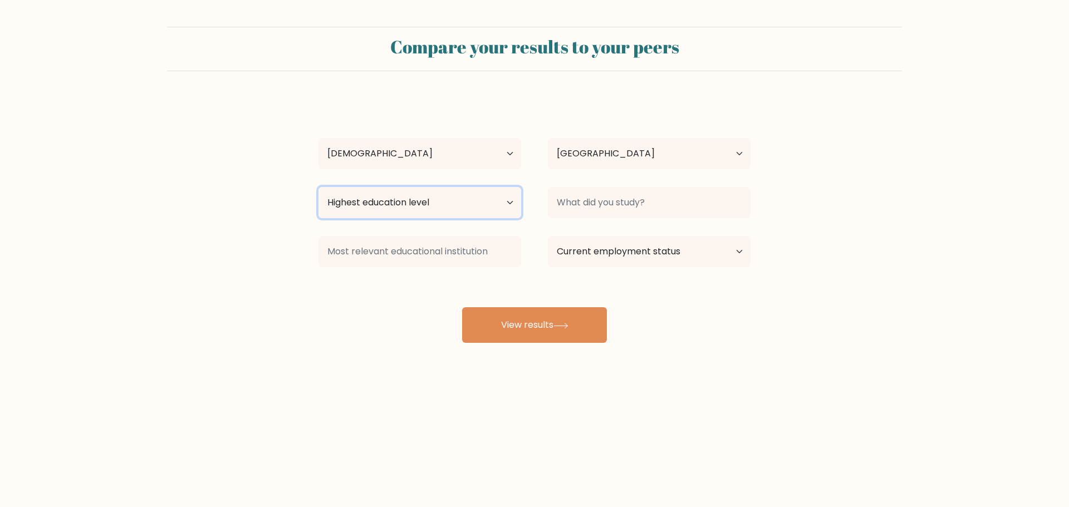
select select "occupation_specific"
click at [318, 187] on select "Highest education level No schooling Primary Lower Secondary Upper Secondary Oc…" at bounding box center [419, 202] width 203 height 31
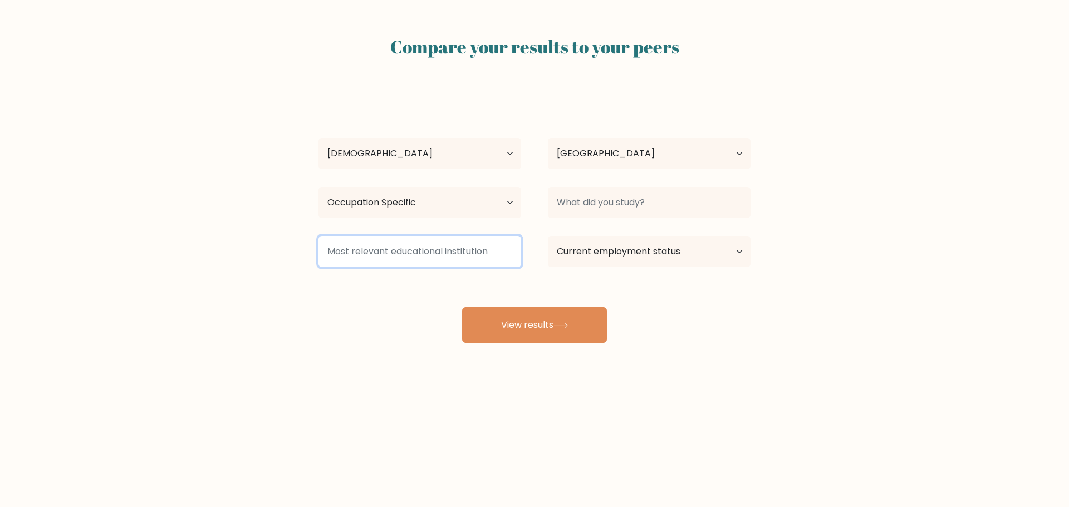
click at [387, 243] on input at bounding box center [419, 251] width 203 height 31
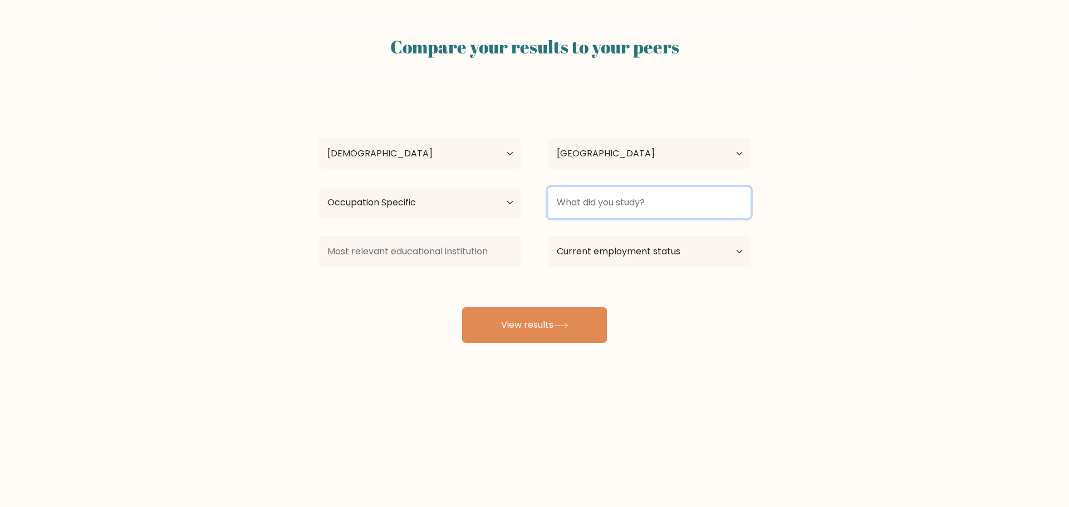
click at [624, 195] on input at bounding box center [649, 202] width 203 height 31
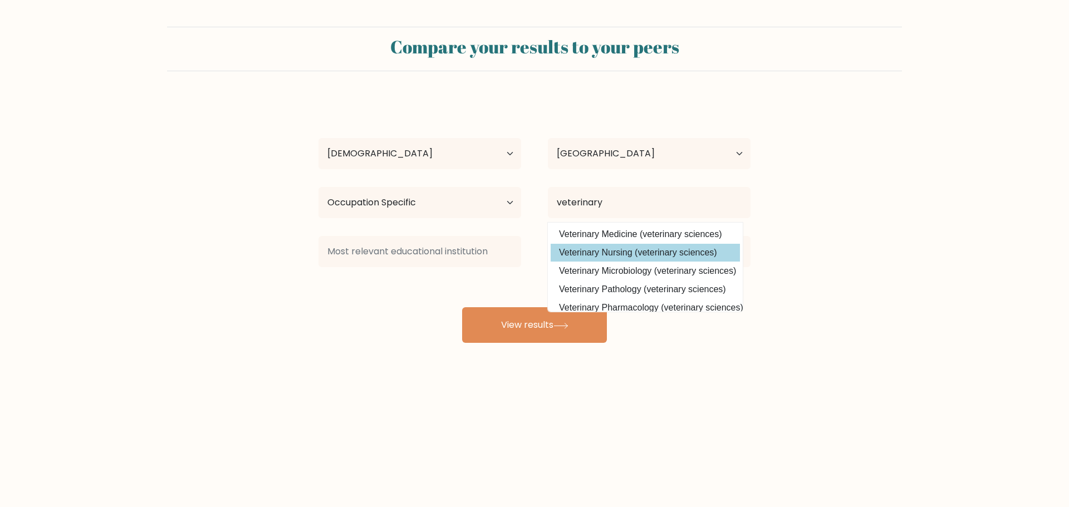
click at [635, 253] on option "Veterinary Nursing (veterinary sciences)" at bounding box center [645, 253] width 189 height 18
type input "Veterinary Nursing"
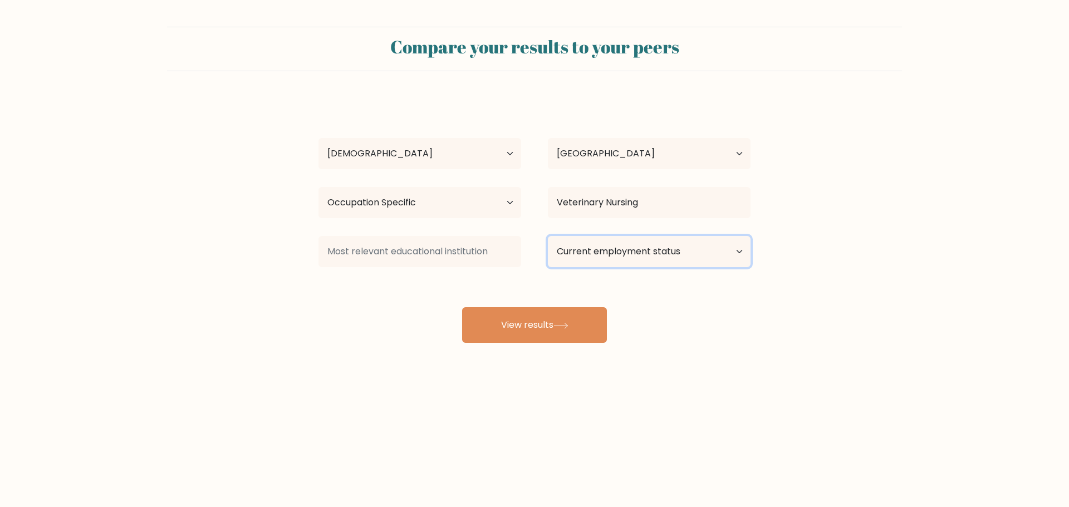
click at [627, 246] on select "Current employment status Employed Student Retired Other / prefer not to answer" at bounding box center [649, 251] width 203 height 31
select select "other"
click at [548, 236] on select "Current employment status Employed Student Retired Other / prefer not to answer" at bounding box center [649, 251] width 203 height 31
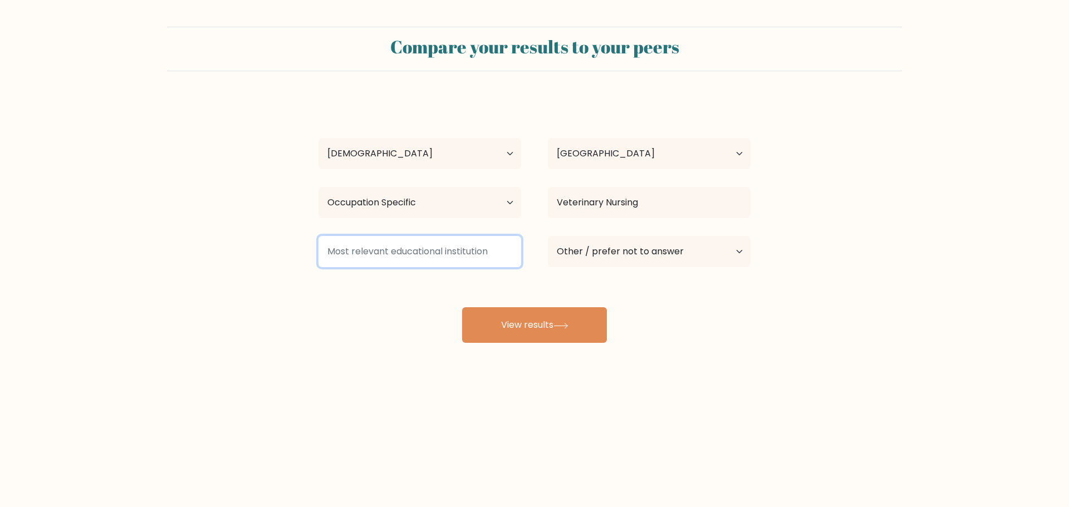
click at [448, 257] on input at bounding box center [419, 251] width 203 height 31
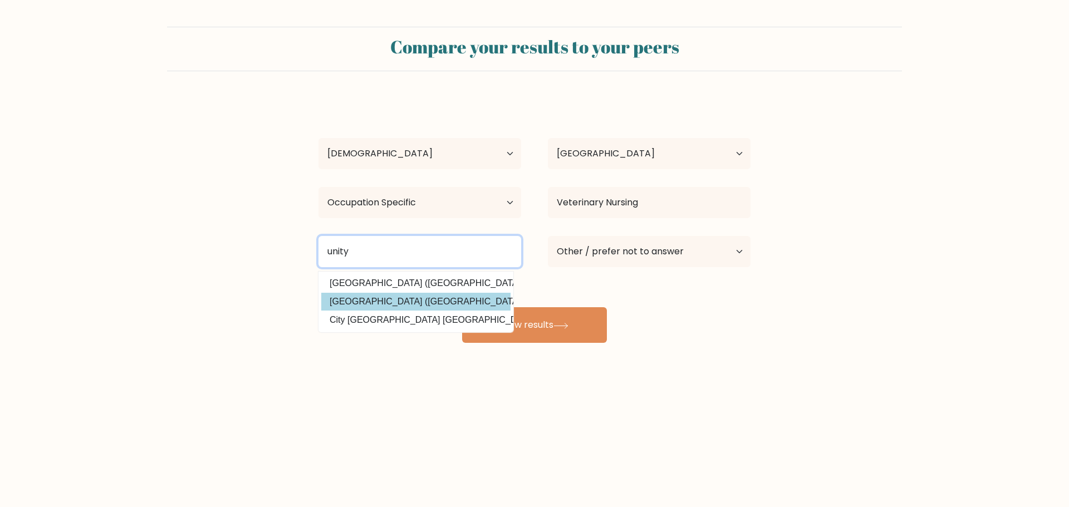
type input "unity"
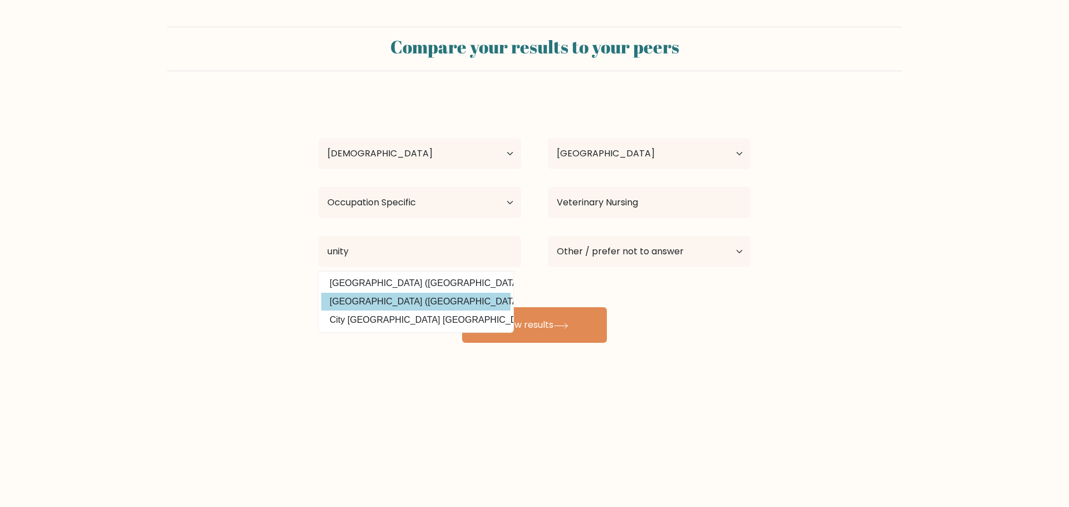
click at [420, 306] on div "Kristina Juarez Age Under 18 years old 18-24 years old 25-34 years old 35-44 ye…" at bounding box center [534, 220] width 445 height 245
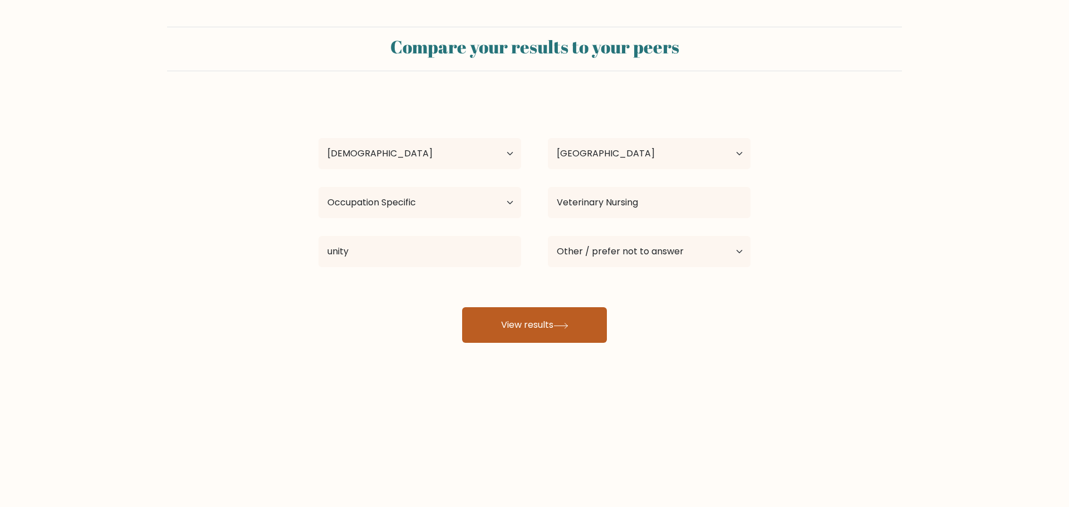
click at [539, 322] on button "View results" at bounding box center [534, 325] width 145 height 36
